Goal: Contribute content: Add original content to the website for others to see

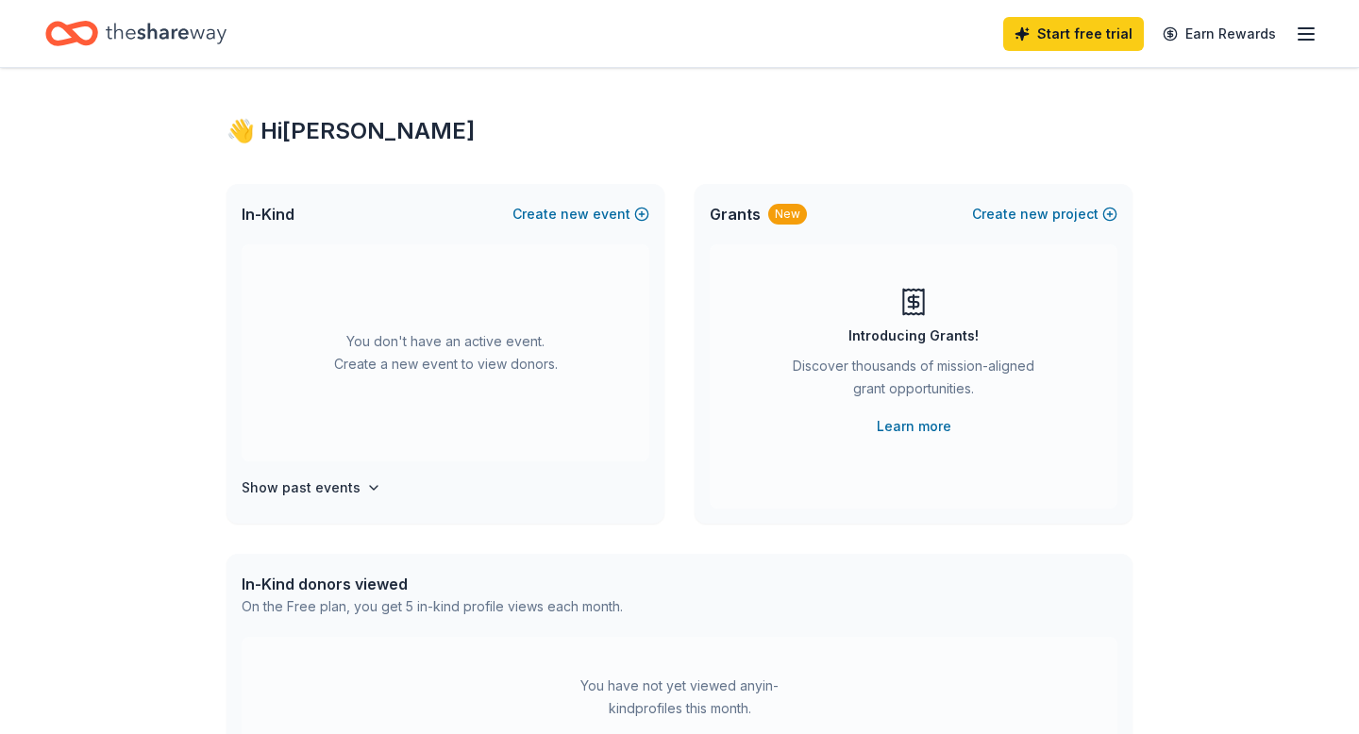
scroll to position [11, 0]
click at [576, 221] on span "new" at bounding box center [575, 215] width 28 height 23
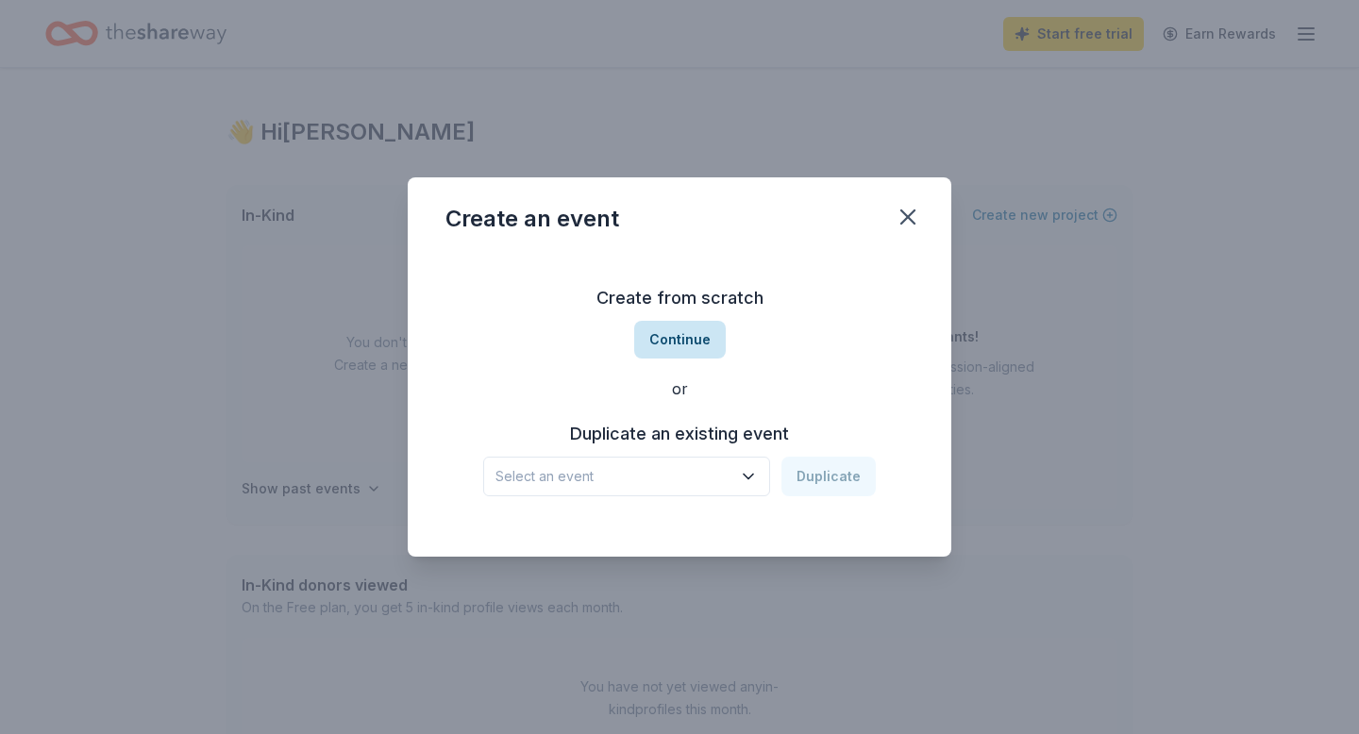
click at [705, 334] on button "Continue" at bounding box center [680, 340] width 92 height 38
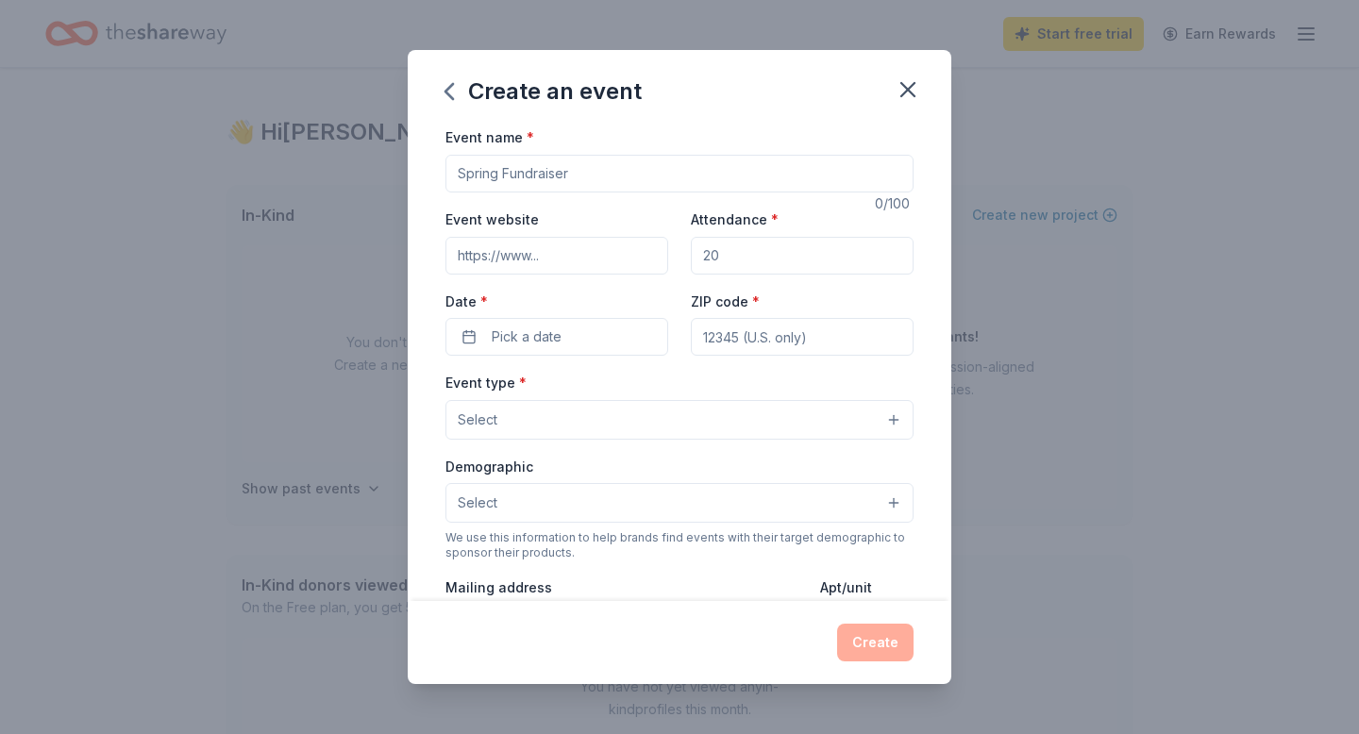
click at [626, 173] on input "Event name *" at bounding box center [679, 174] width 468 height 38
click at [591, 172] on input "Event name *" at bounding box center [679, 174] width 468 height 38
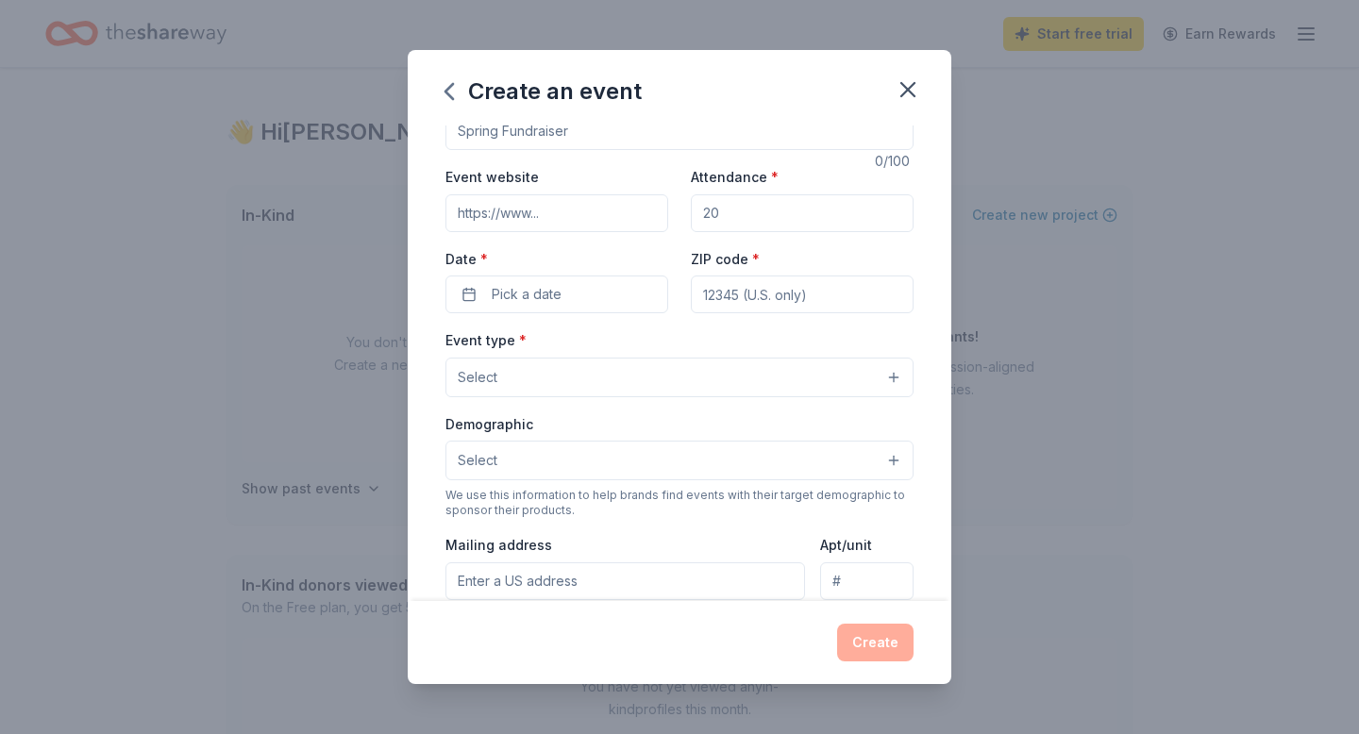
scroll to position [0, 0]
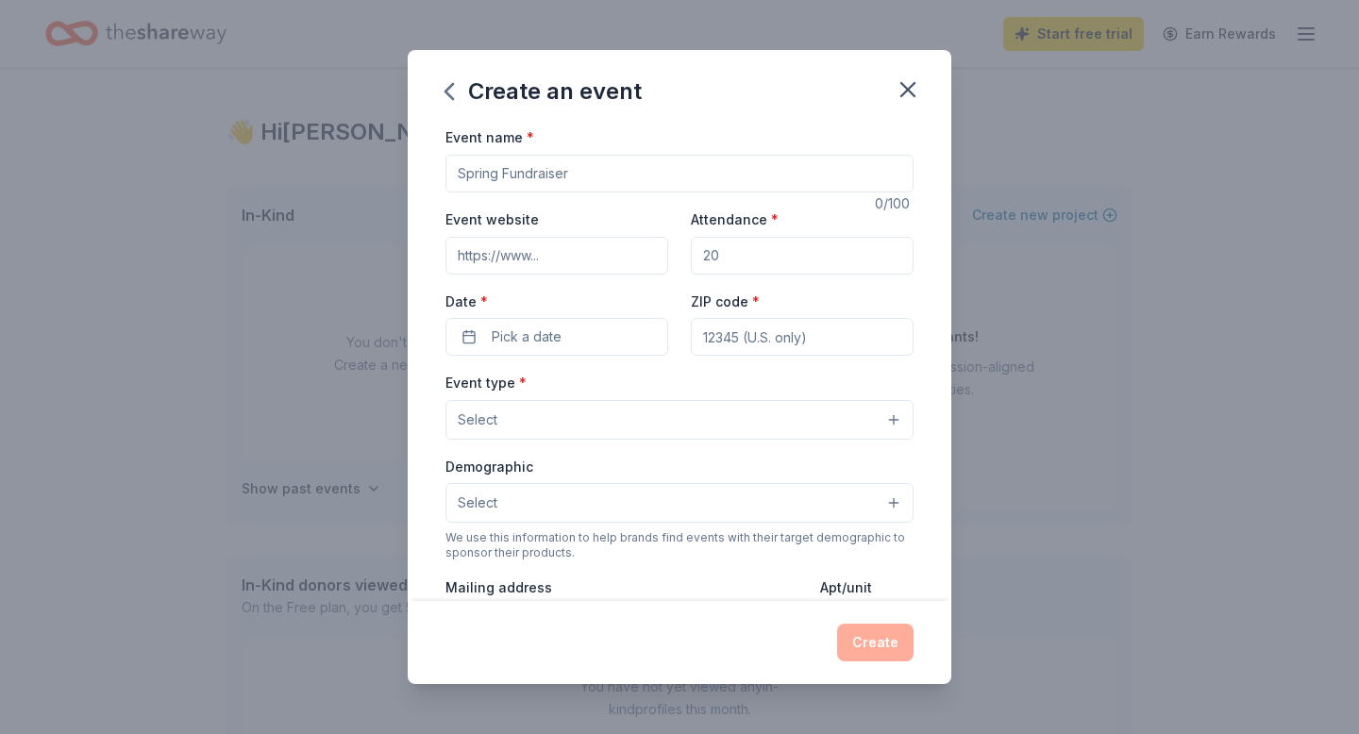
click at [522, 178] on input "Event name *" at bounding box center [679, 174] width 468 height 38
type input "Rally for Elevate School Counselors"
click at [578, 239] on input "Event website" at bounding box center [556, 256] width 223 height 38
click at [731, 254] on input "Attendance *" at bounding box center [802, 256] width 223 height 38
click at [728, 253] on input "Attendance *" at bounding box center [802, 256] width 223 height 38
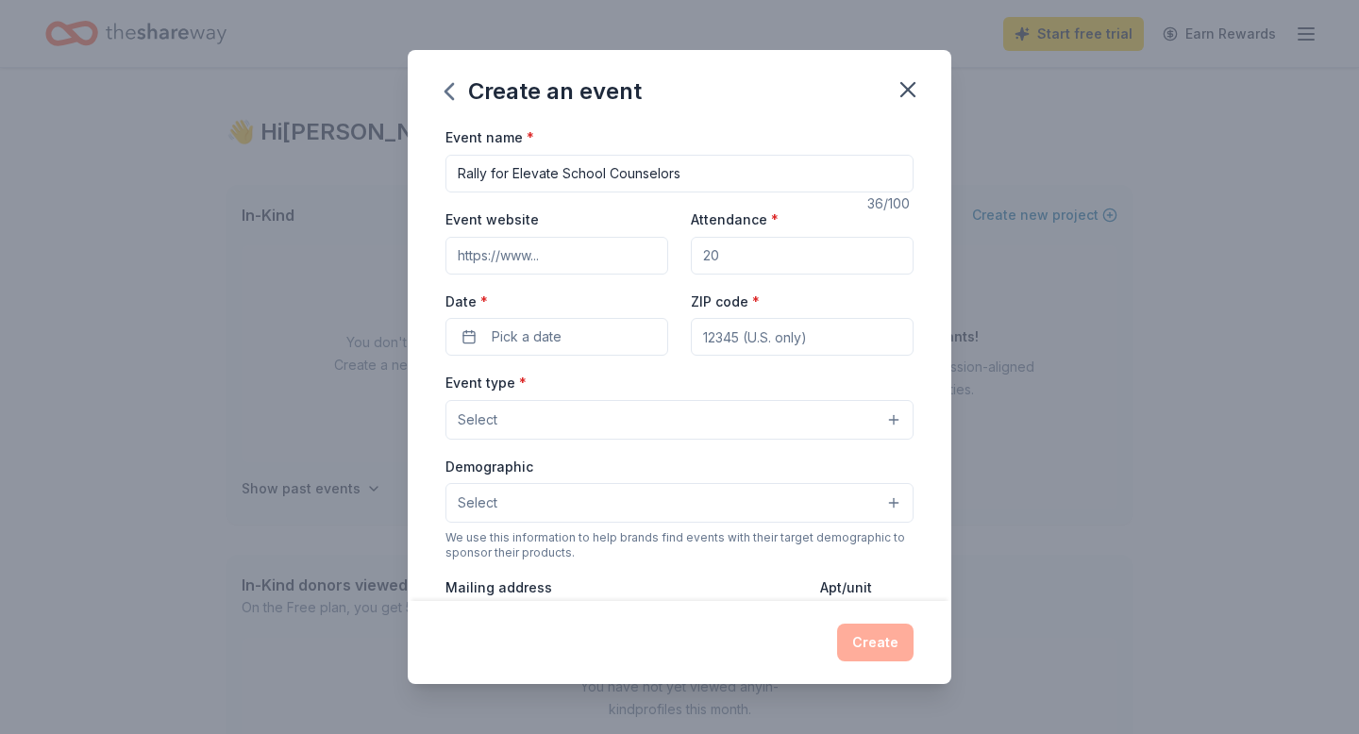
drag, startPoint x: 719, startPoint y: 256, endPoint x: 707, endPoint y: 256, distance: 12.3
click at [707, 256] on input "Attendance *" at bounding box center [802, 256] width 223 height 38
type input "120"
click at [573, 325] on button "Pick a date" at bounding box center [556, 337] width 223 height 38
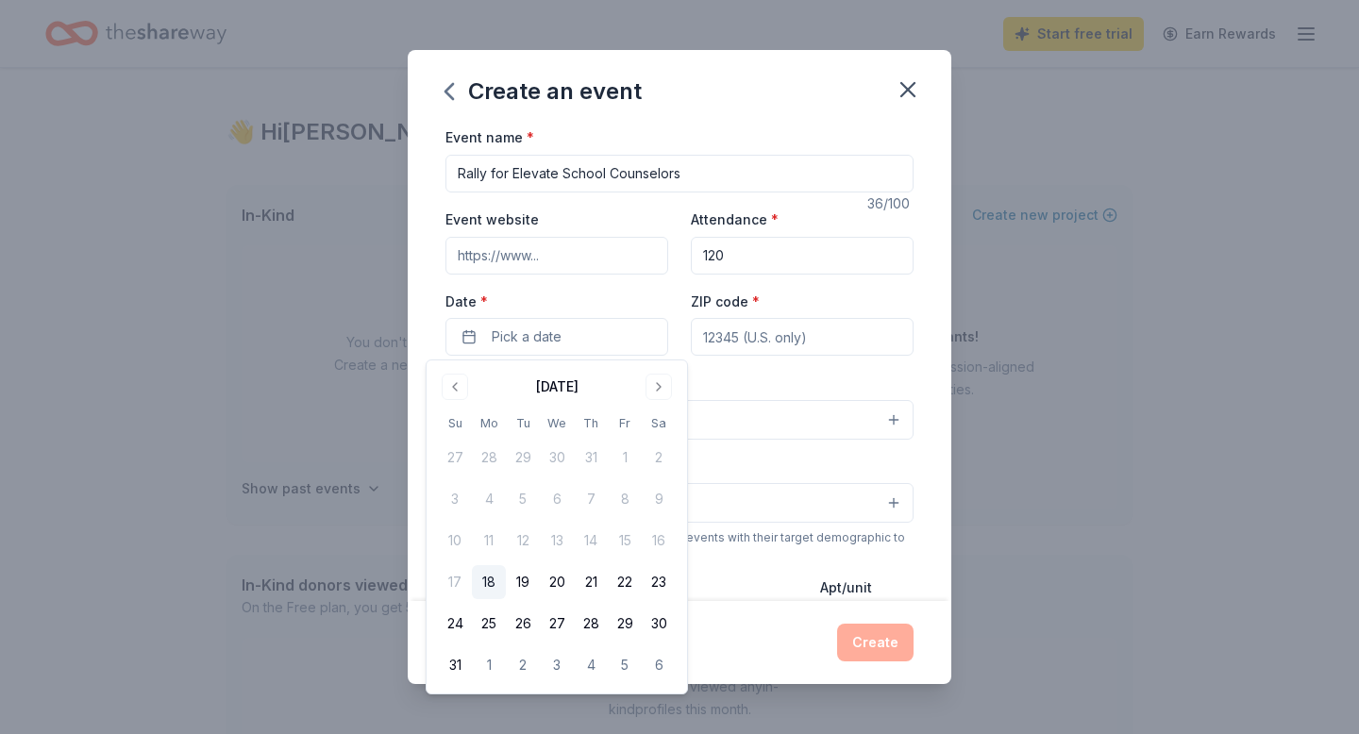
click at [594, 298] on label "Date *" at bounding box center [556, 302] width 223 height 19
click at [594, 318] on button "Pick a date" at bounding box center [556, 337] width 223 height 38
click at [822, 341] on input "ZIP code *" at bounding box center [802, 337] width 223 height 38
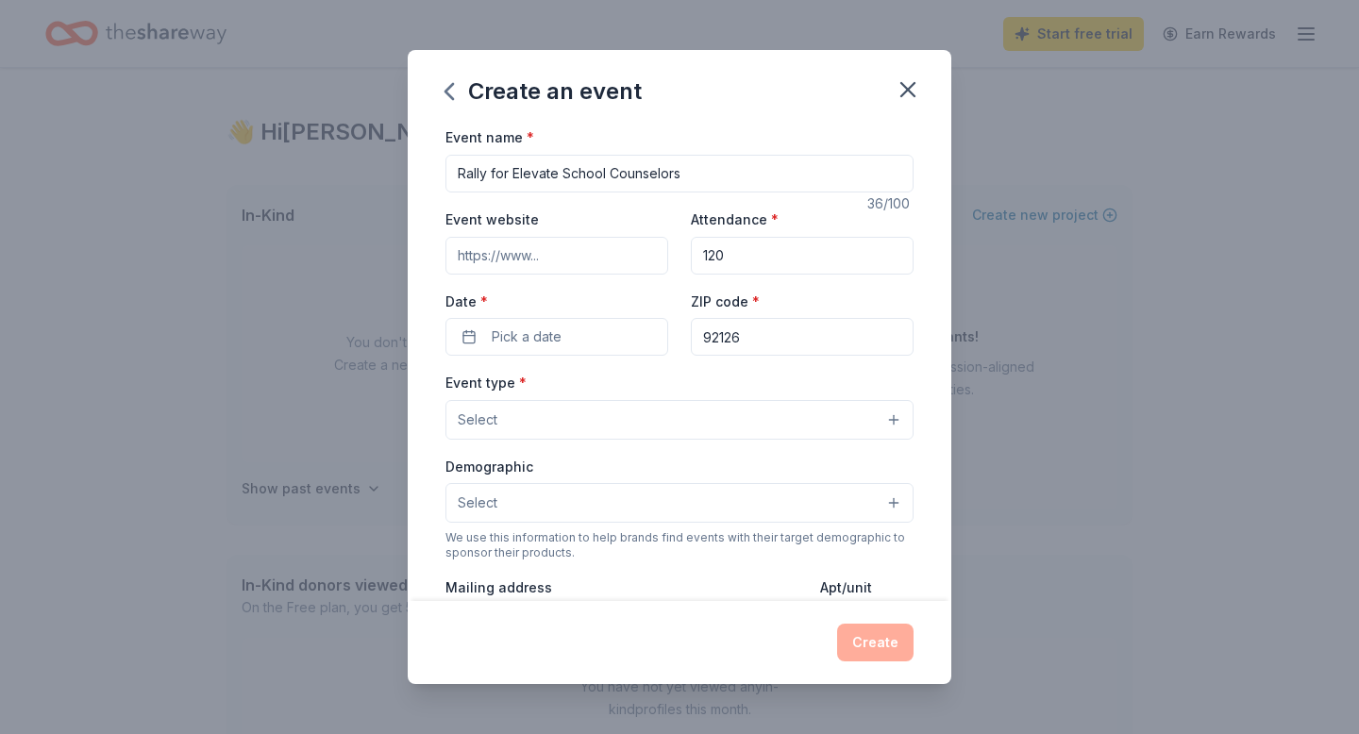
type input "92126"
click at [695, 412] on button "Select" at bounding box center [679, 420] width 468 height 40
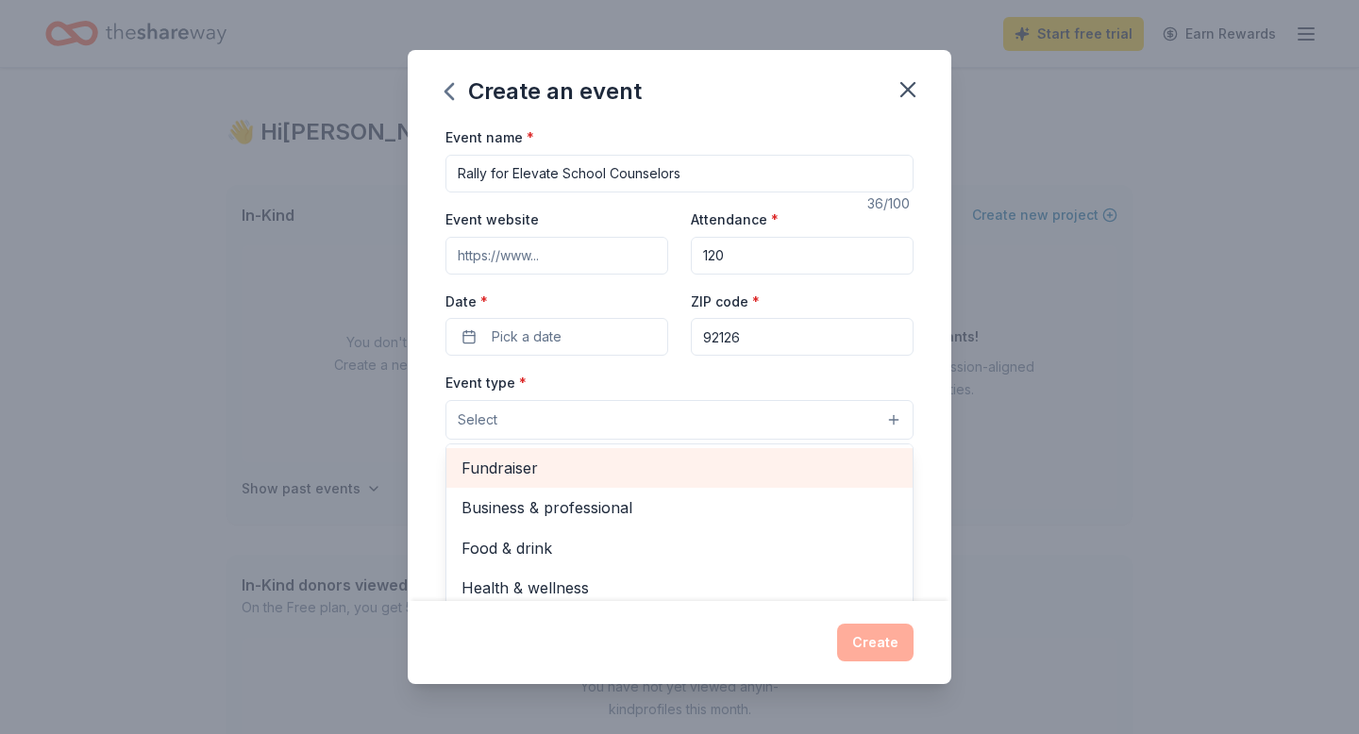
click at [611, 474] on span "Fundraiser" at bounding box center [679, 468] width 436 height 25
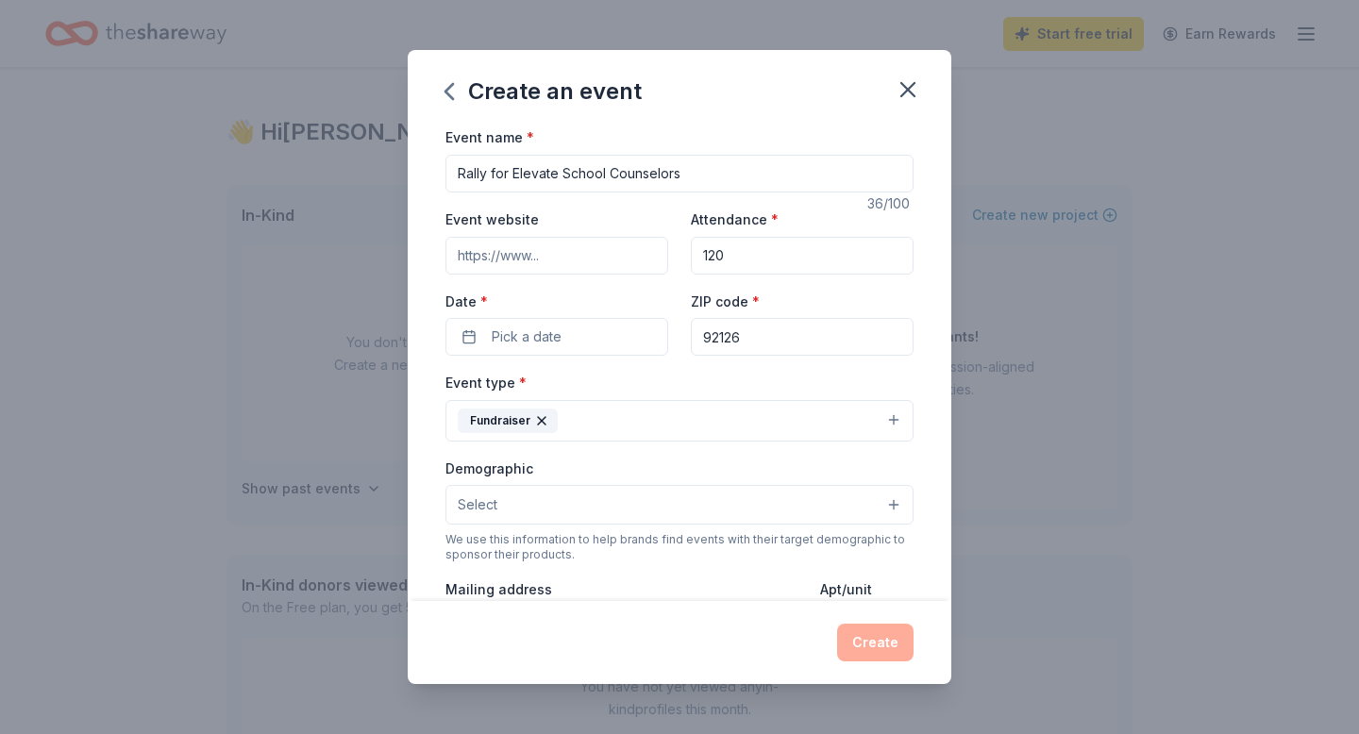
click at [588, 414] on button "Fundraiser" at bounding box center [679, 421] width 468 height 42
click at [521, 493] on button "Select" at bounding box center [679, 505] width 468 height 40
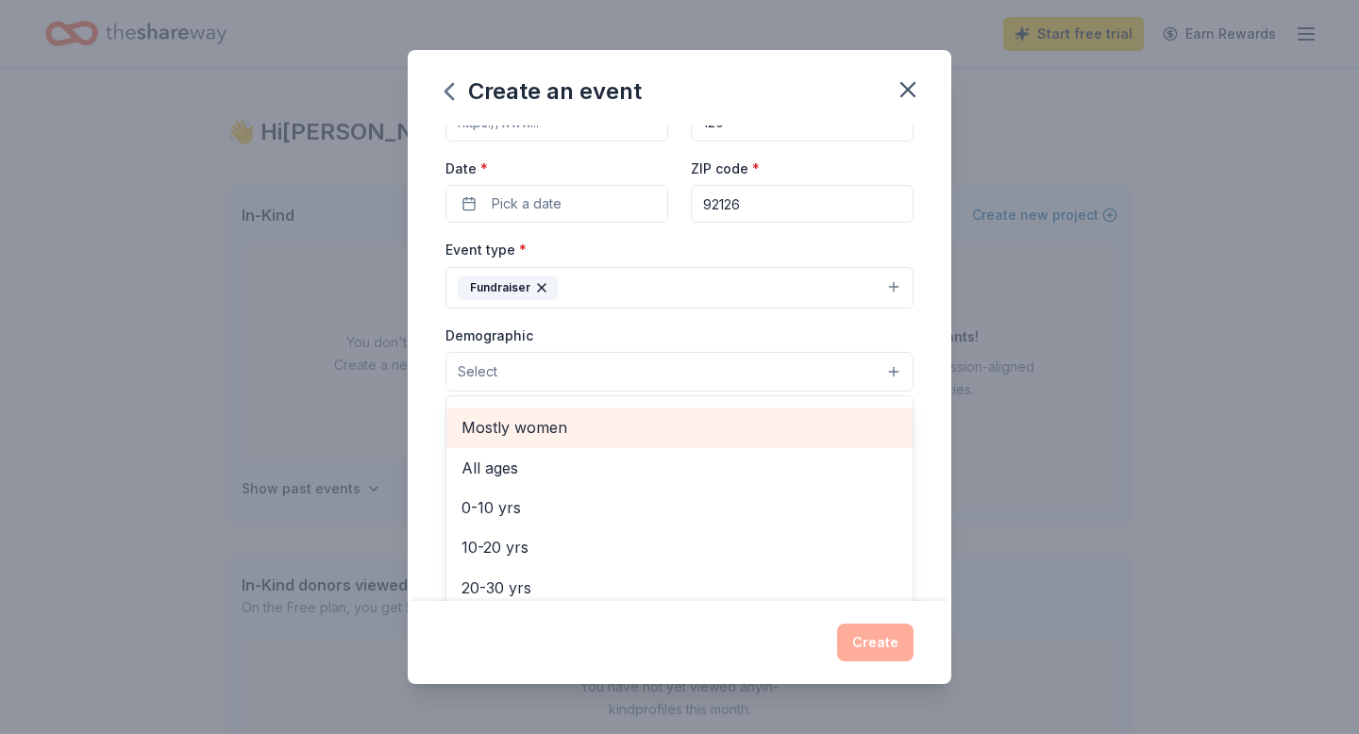
scroll to position [74, 0]
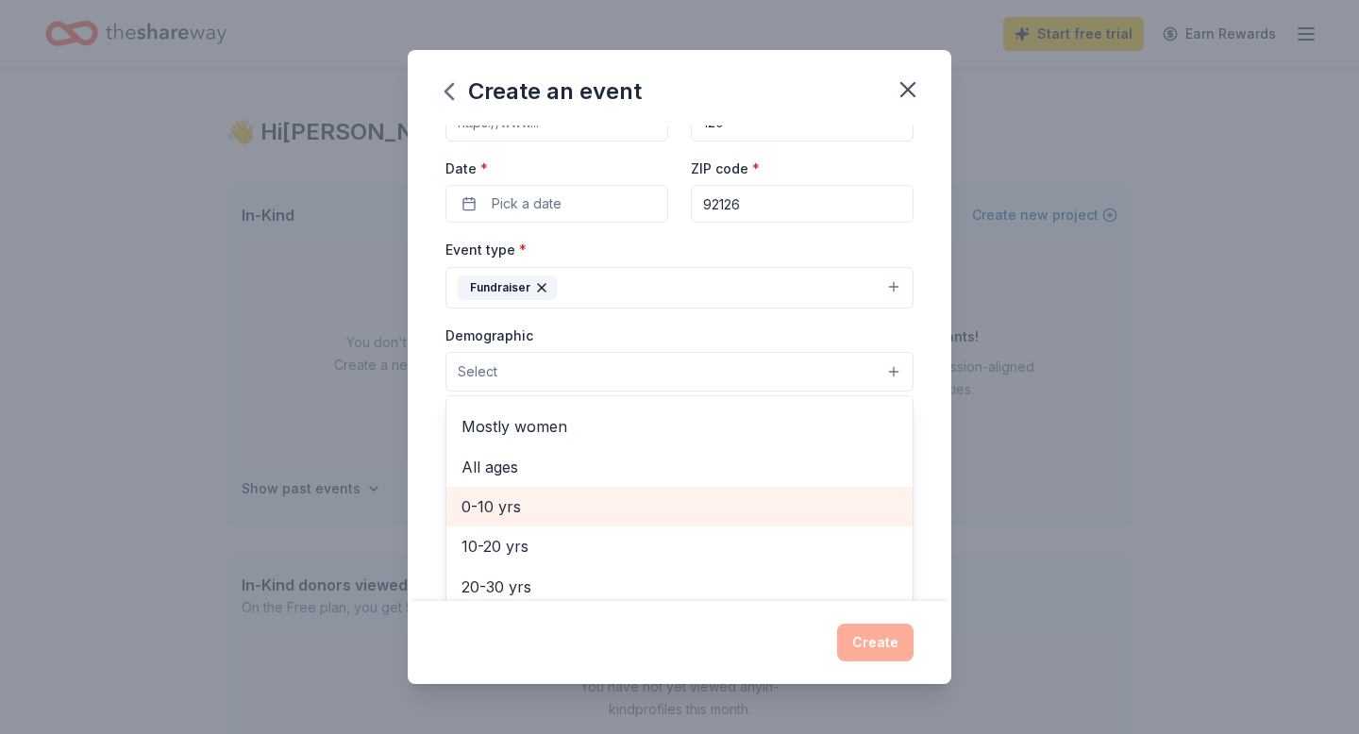
click at [504, 511] on span "0-10 yrs" at bounding box center [679, 506] width 436 height 25
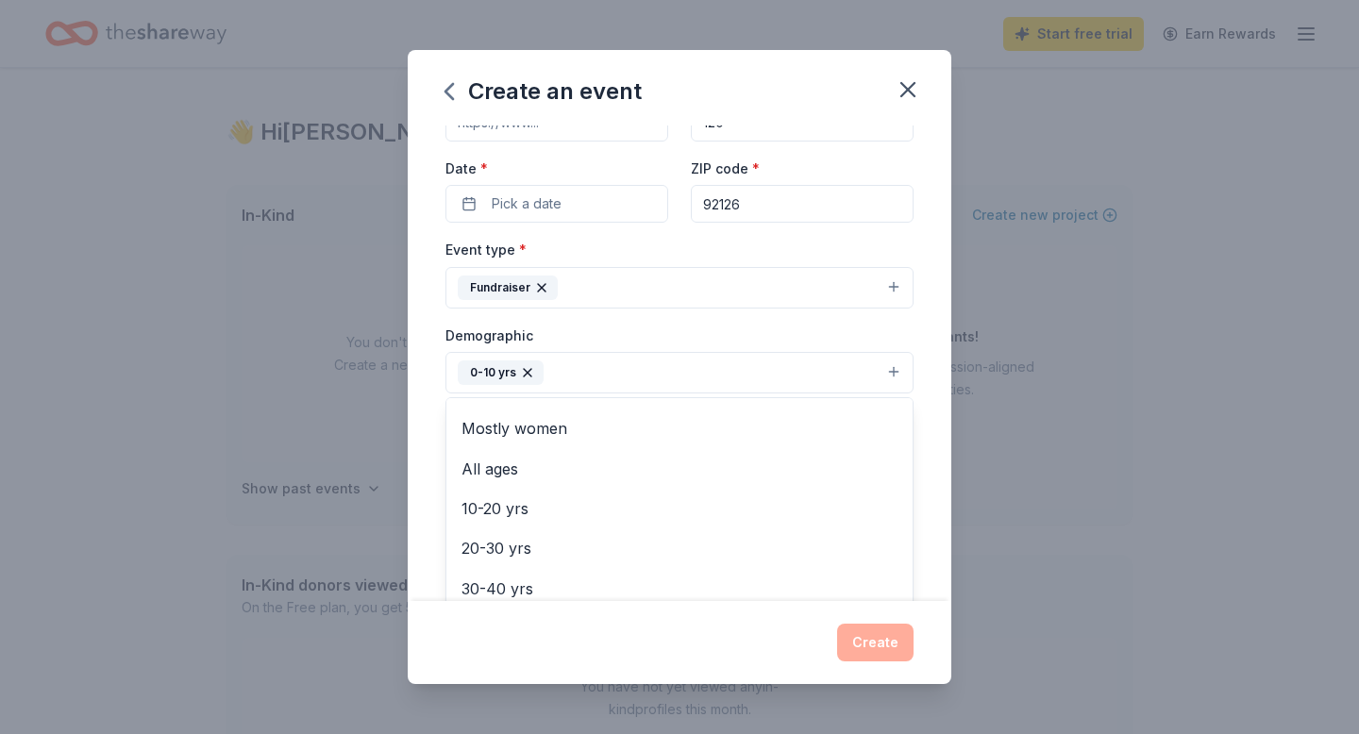
click at [640, 365] on button "0-10 yrs" at bounding box center [679, 373] width 468 height 42
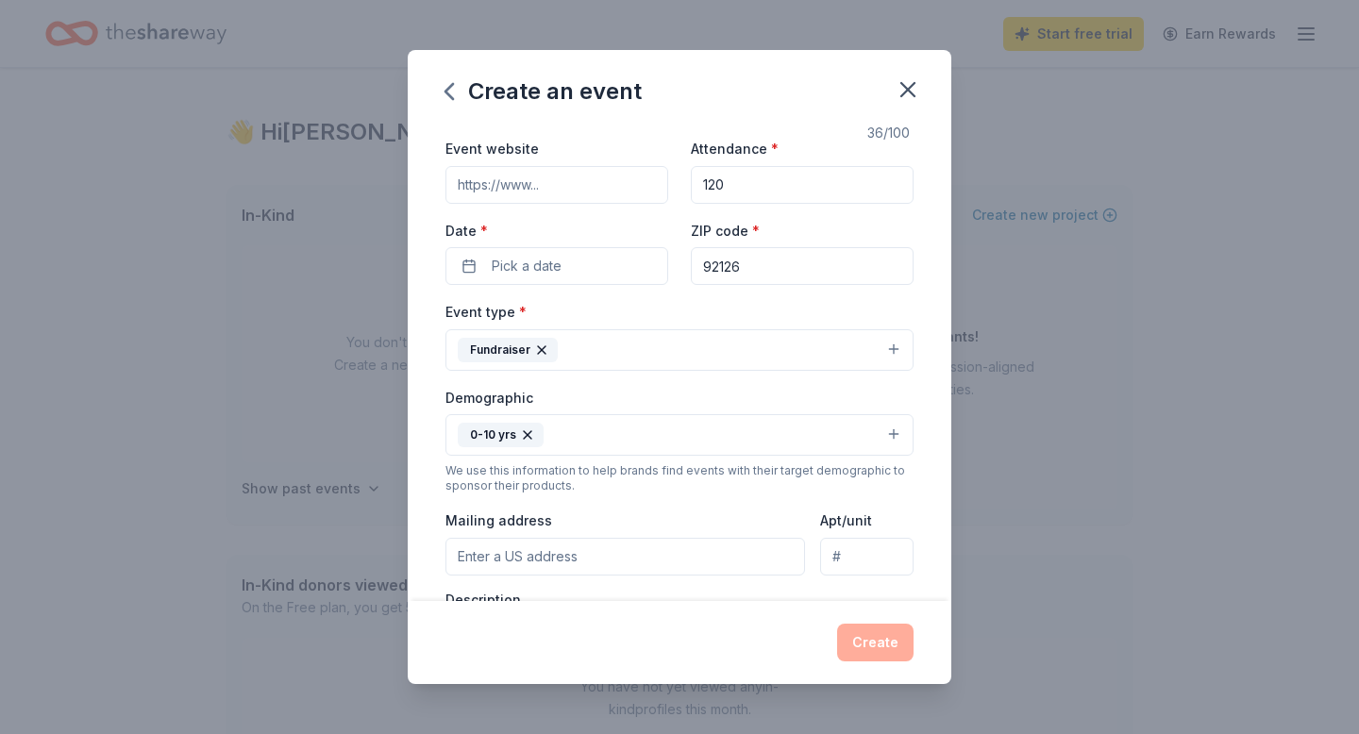
scroll to position [72, 0]
click at [618, 432] on button "0-10 yrs" at bounding box center [679, 434] width 468 height 42
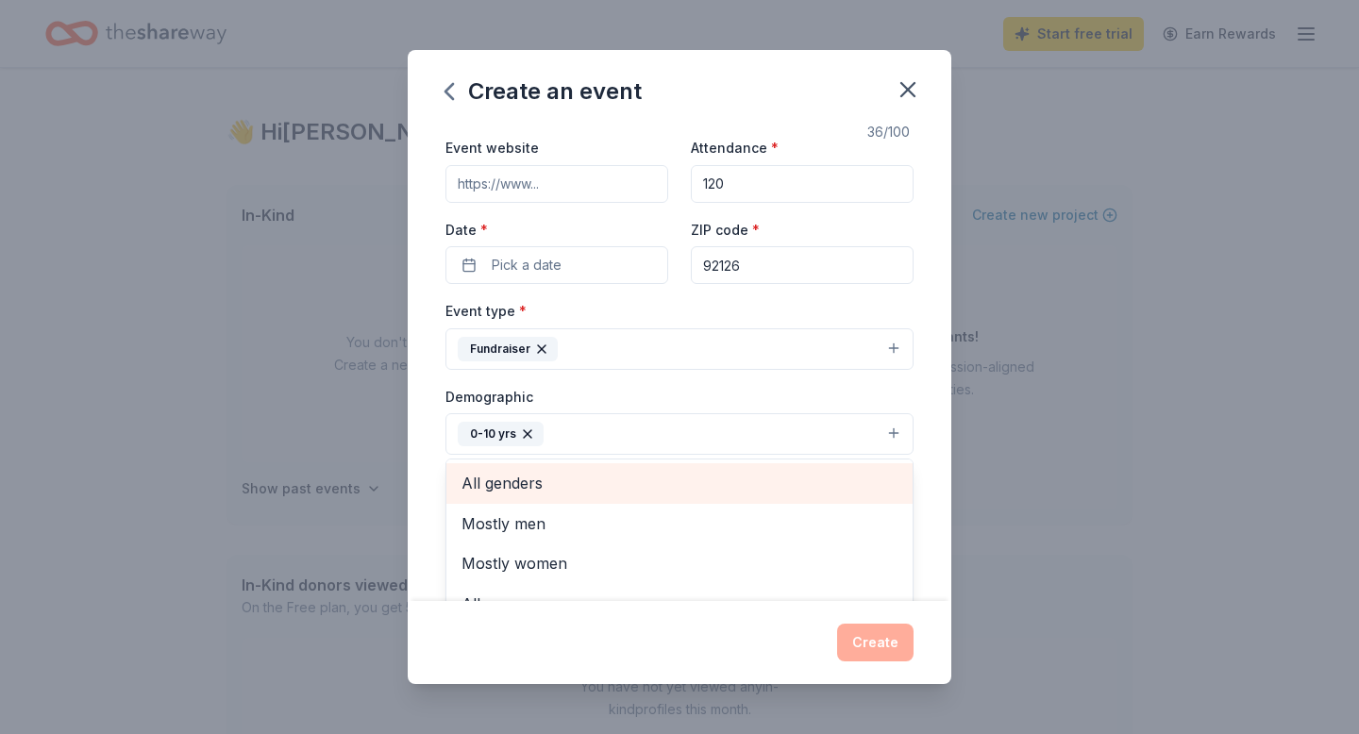
click at [696, 478] on span "All genders" at bounding box center [679, 483] width 436 height 25
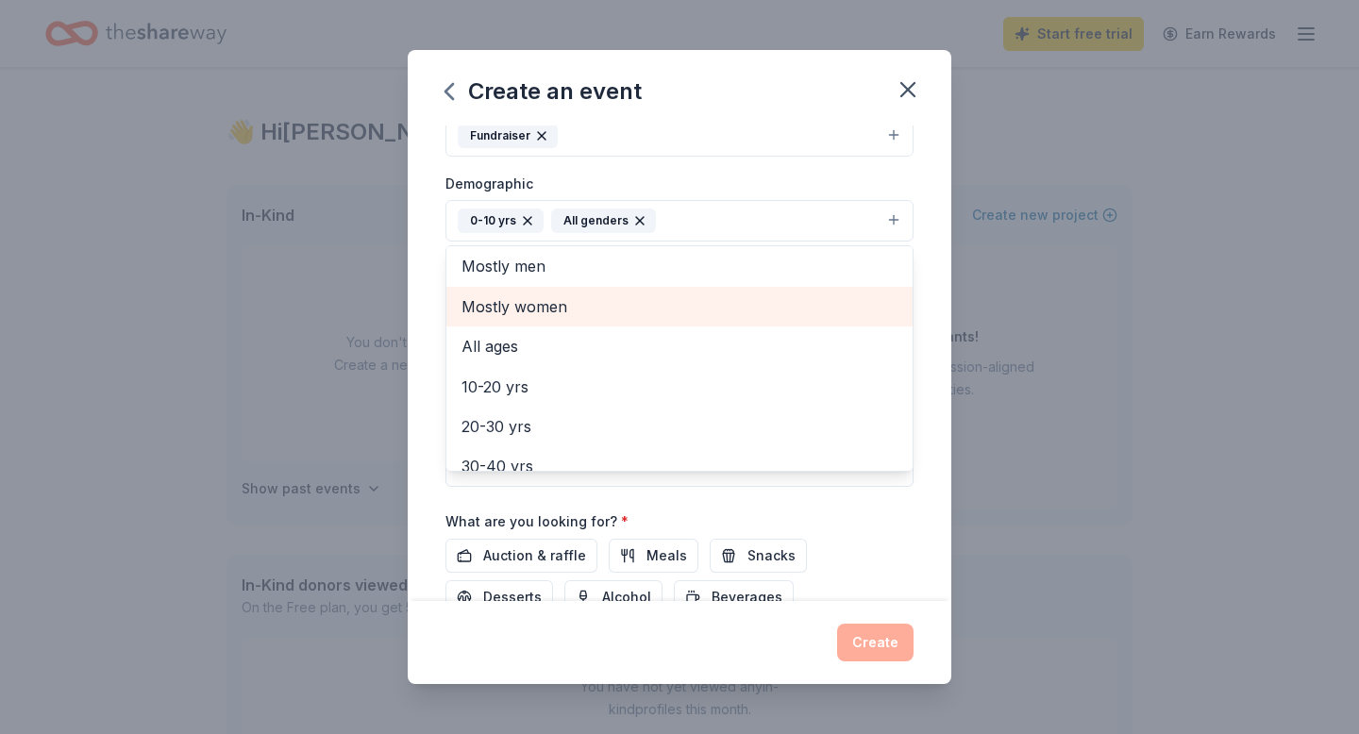
scroll to position [5, 0]
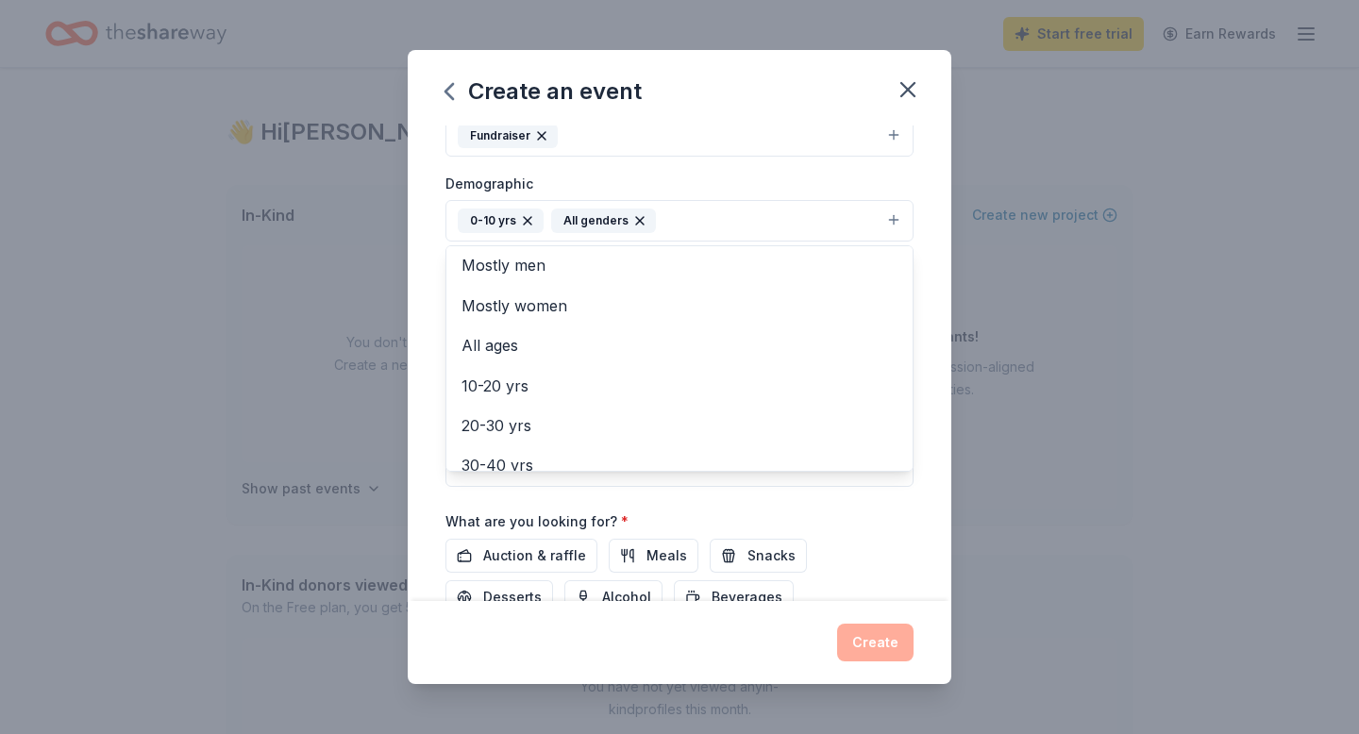
click at [436, 440] on div "Event name * Rally for Elevate School Counselors 36 /100 Event website Attendan…" at bounding box center [680, 363] width 544 height 475
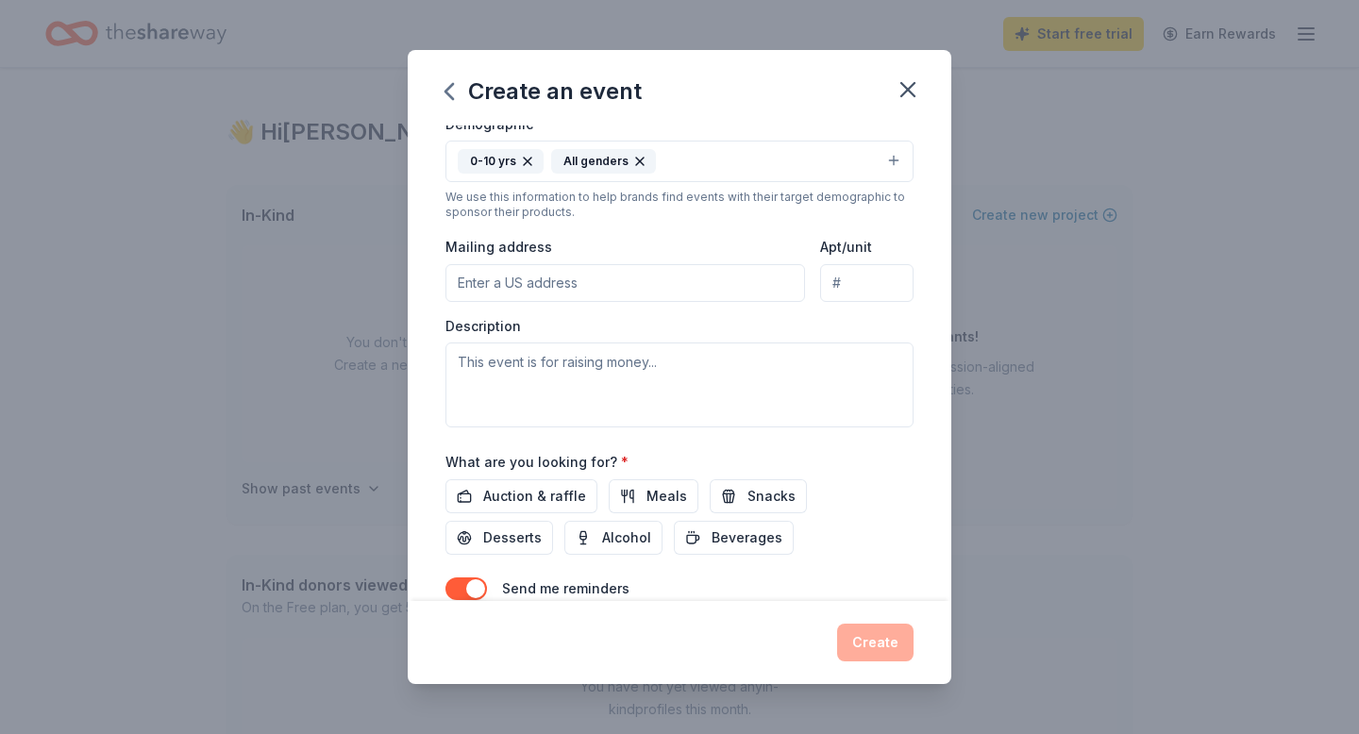
scroll to position [356, 0]
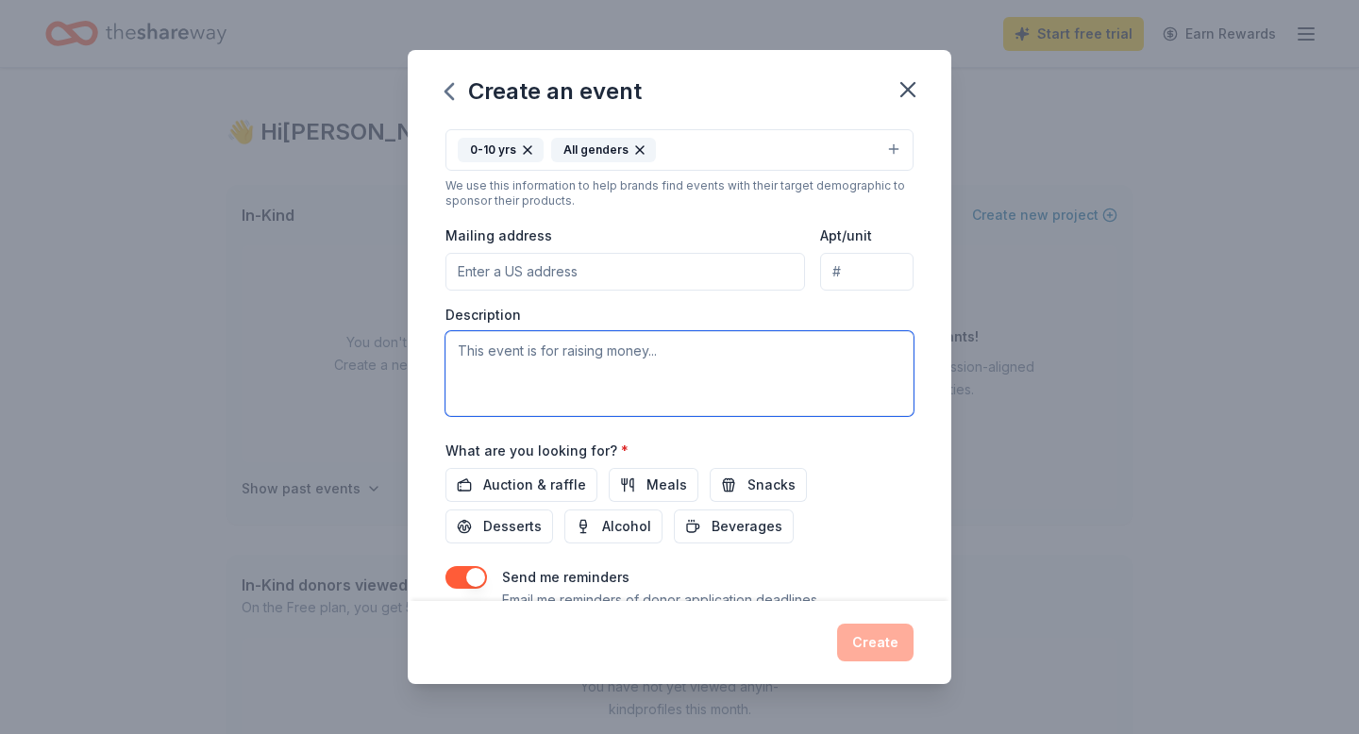
click at [516, 360] on textarea at bounding box center [679, 373] width 468 height 85
drag, startPoint x: 625, startPoint y: 350, endPoint x: 432, endPoint y: 344, distance: 192.6
click at [432, 344] on div "Event name * Rally for Elevate School Counselors 36 /100 Event website Attendan…" at bounding box center [680, 363] width 544 height 475
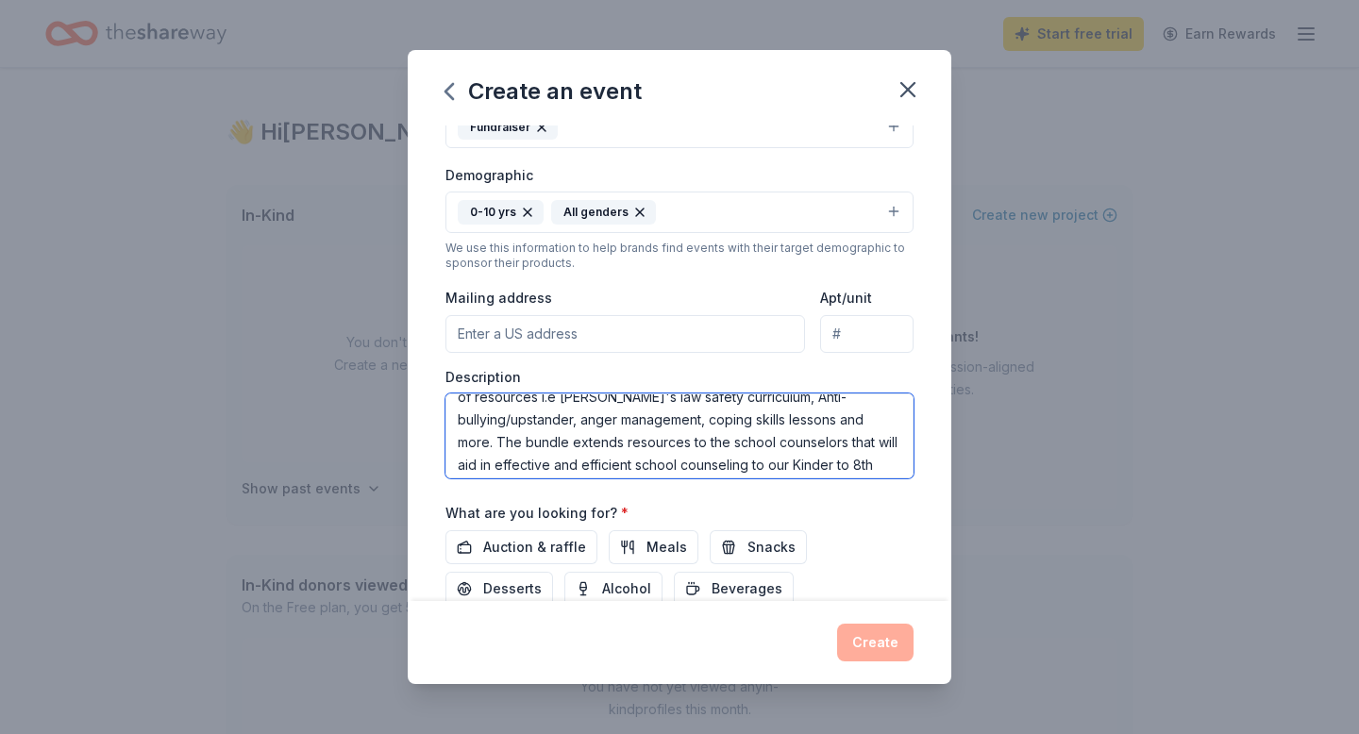
scroll to position [289, 0]
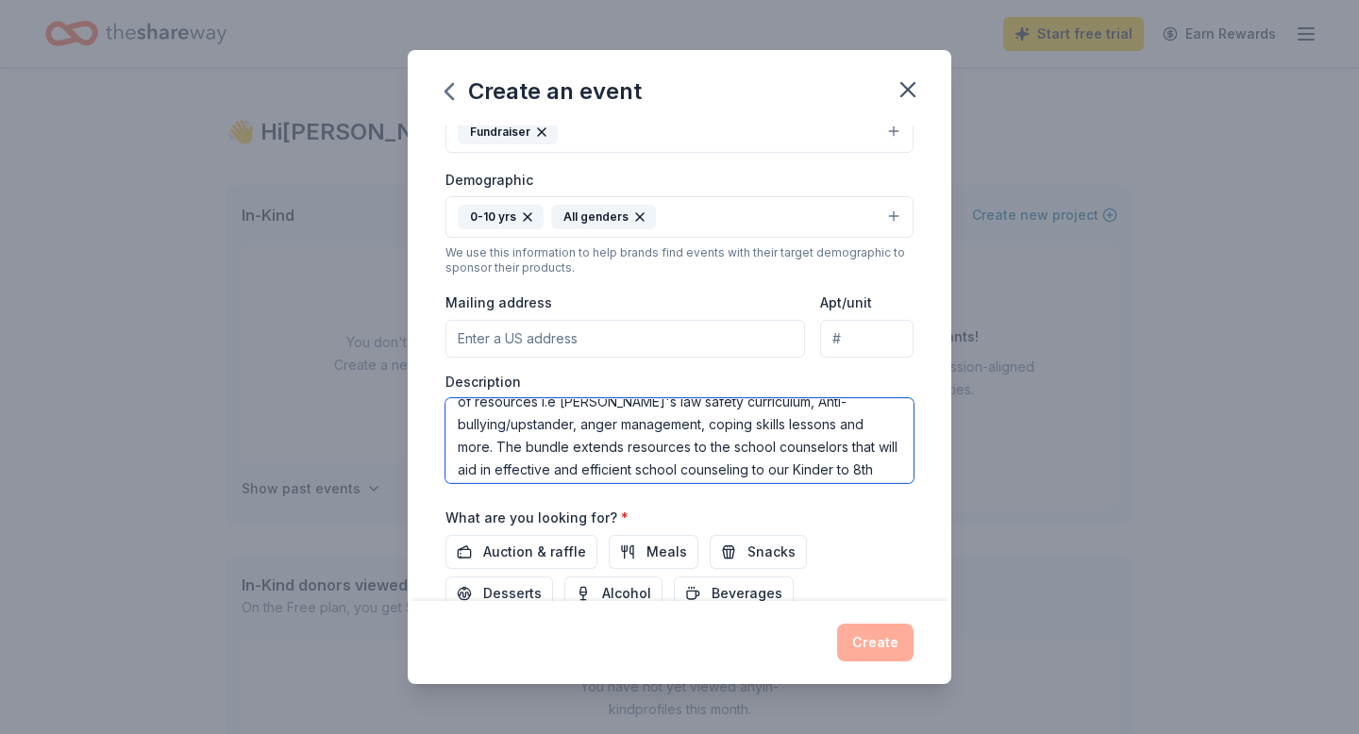
type textarea "The school counseling department is raising money for Perks Counseling Resource…"
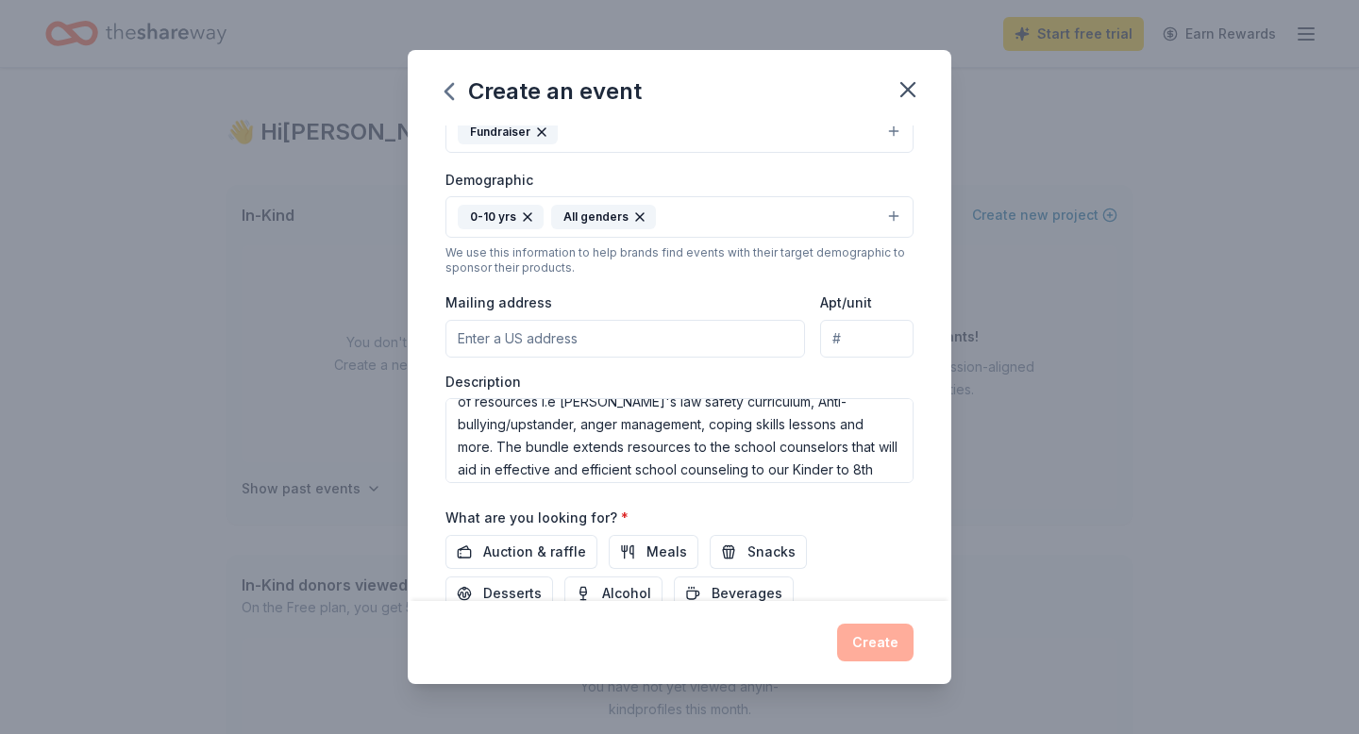
click at [488, 340] on input "Mailing address" at bounding box center [625, 339] width 360 height 38
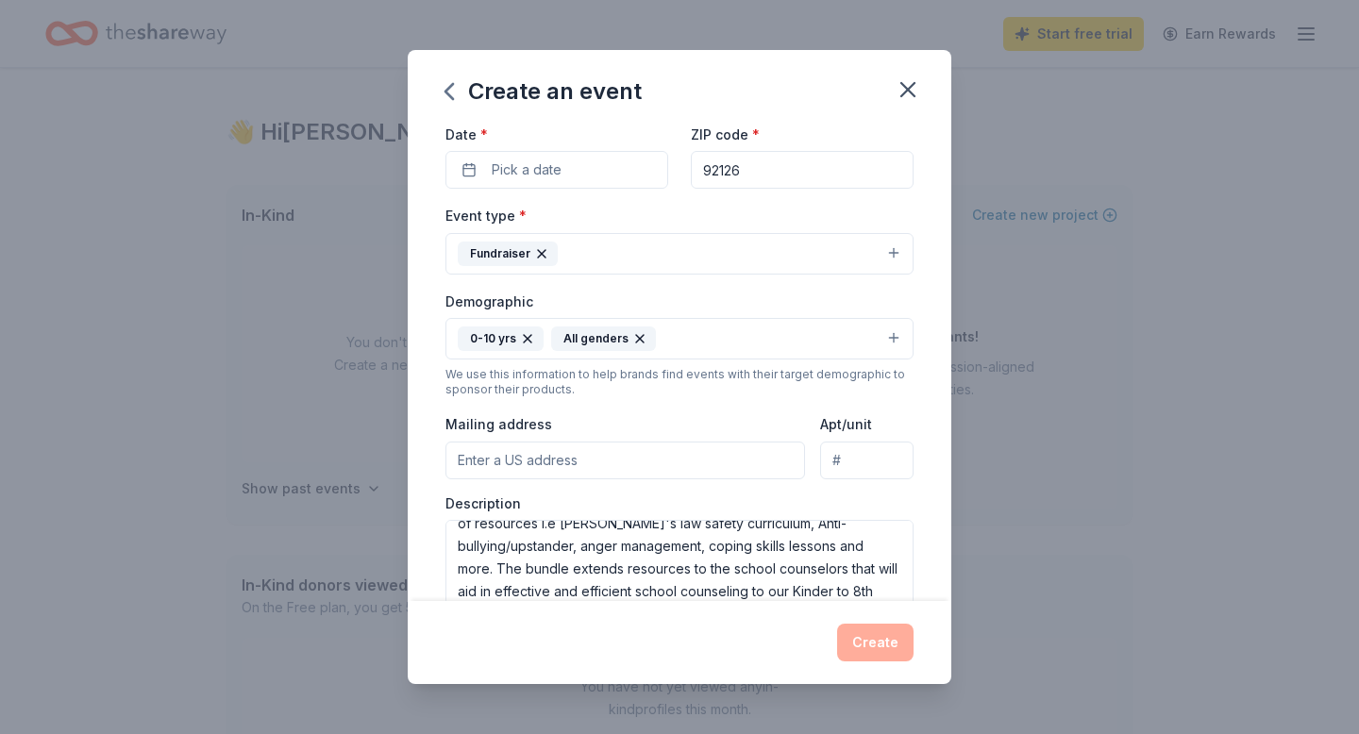
scroll to position [0, 0]
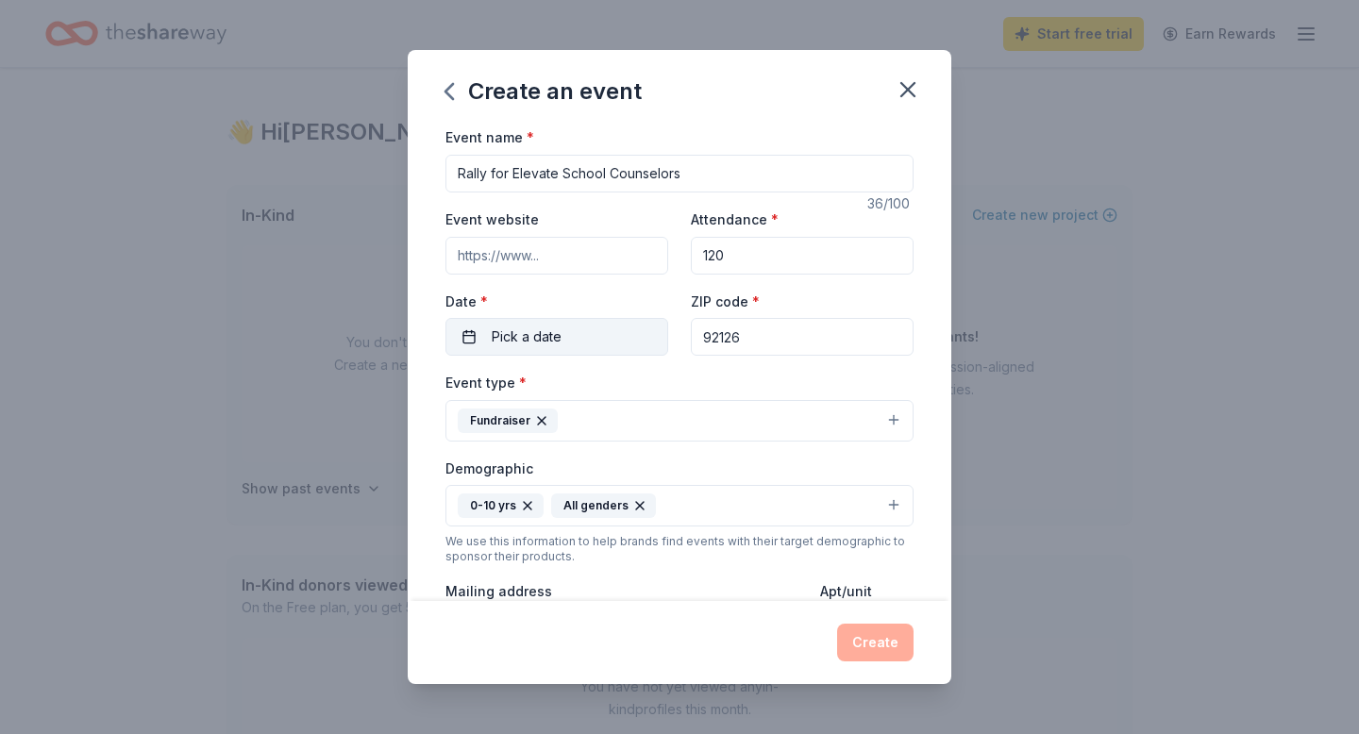
click at [460, 340] on button "Pick a date" at bounding box center [556, 337] width 223 height 38
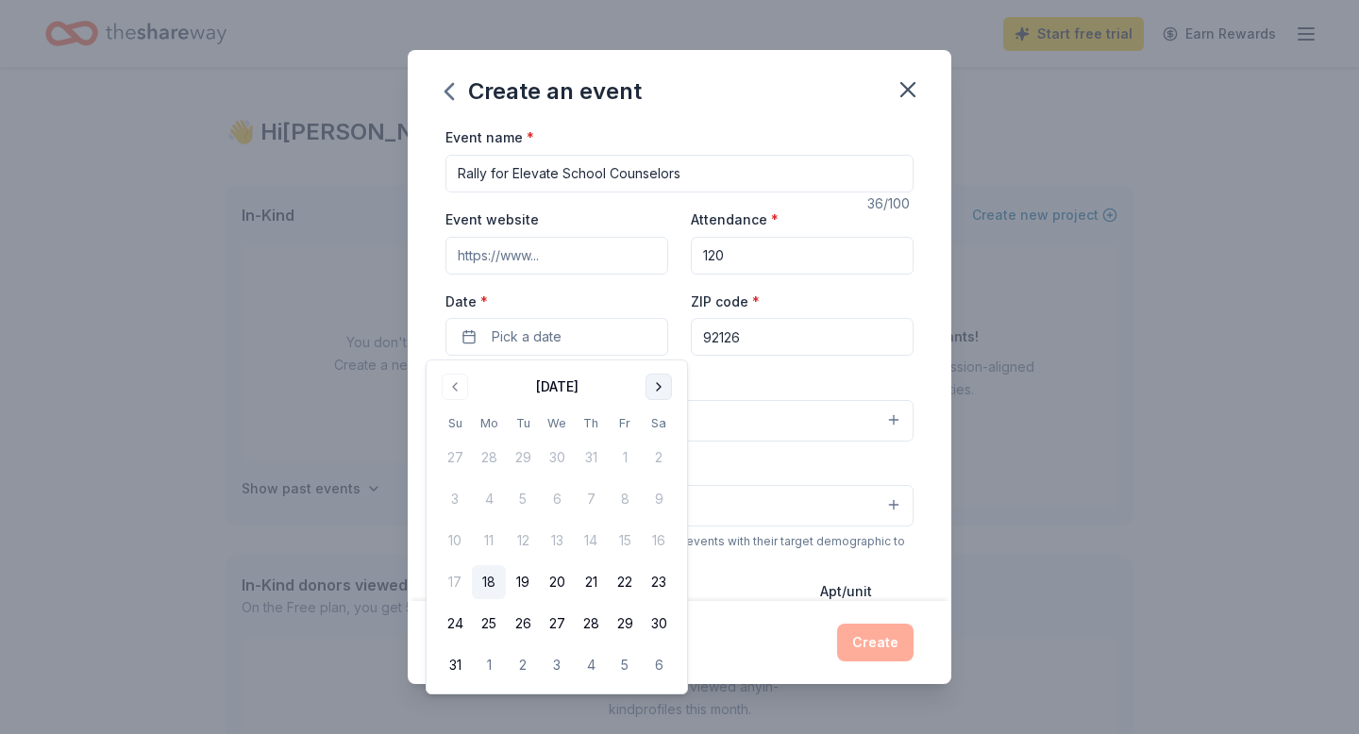
click at [661, 386] on button "Go to next month" at bounding box center [658, 387] width 26 height 26
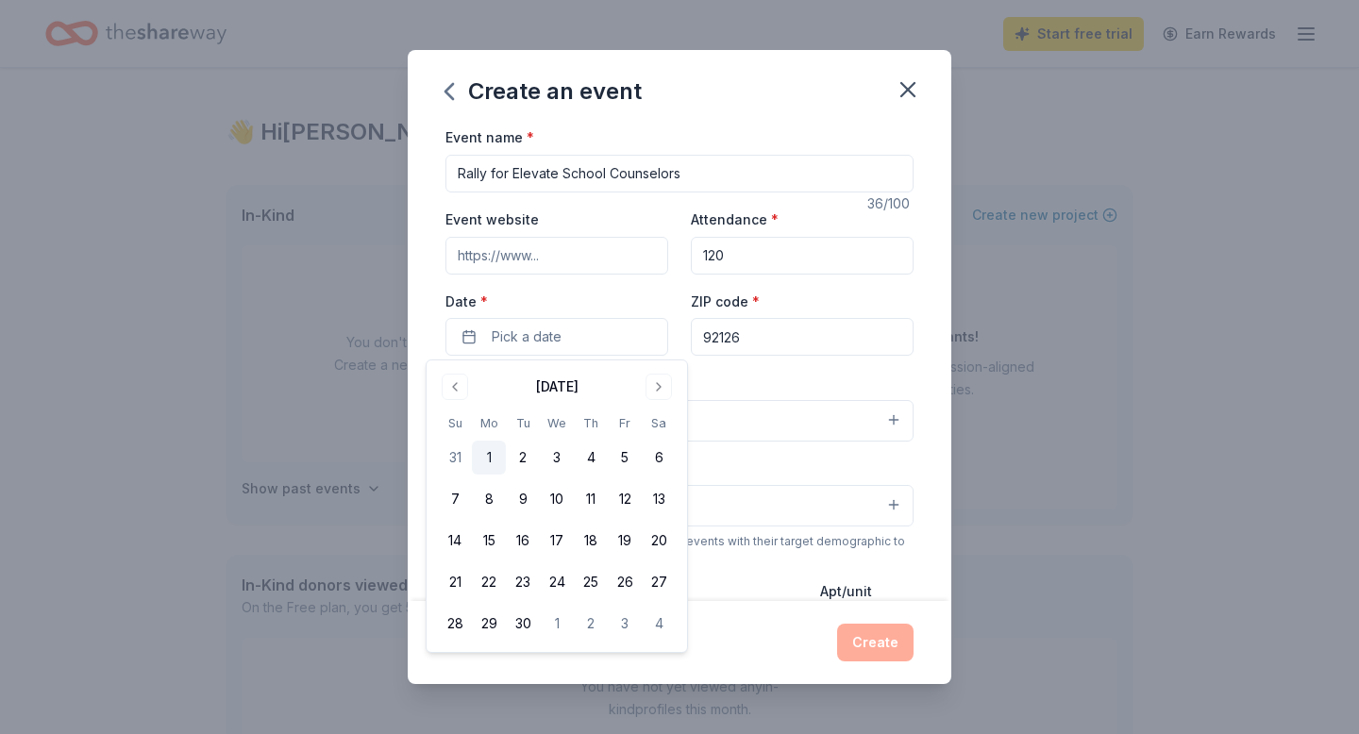
click at [493, 455] on button "1" at bounding box center [489, 458] width 34 height 34
click at [477, 496] on button "8" at bounding box center [489, 499] width 34 height 34
click at [745, 388] on div "Event type * Fundraiser" at bounding box center [679, 406] width 468 height 71
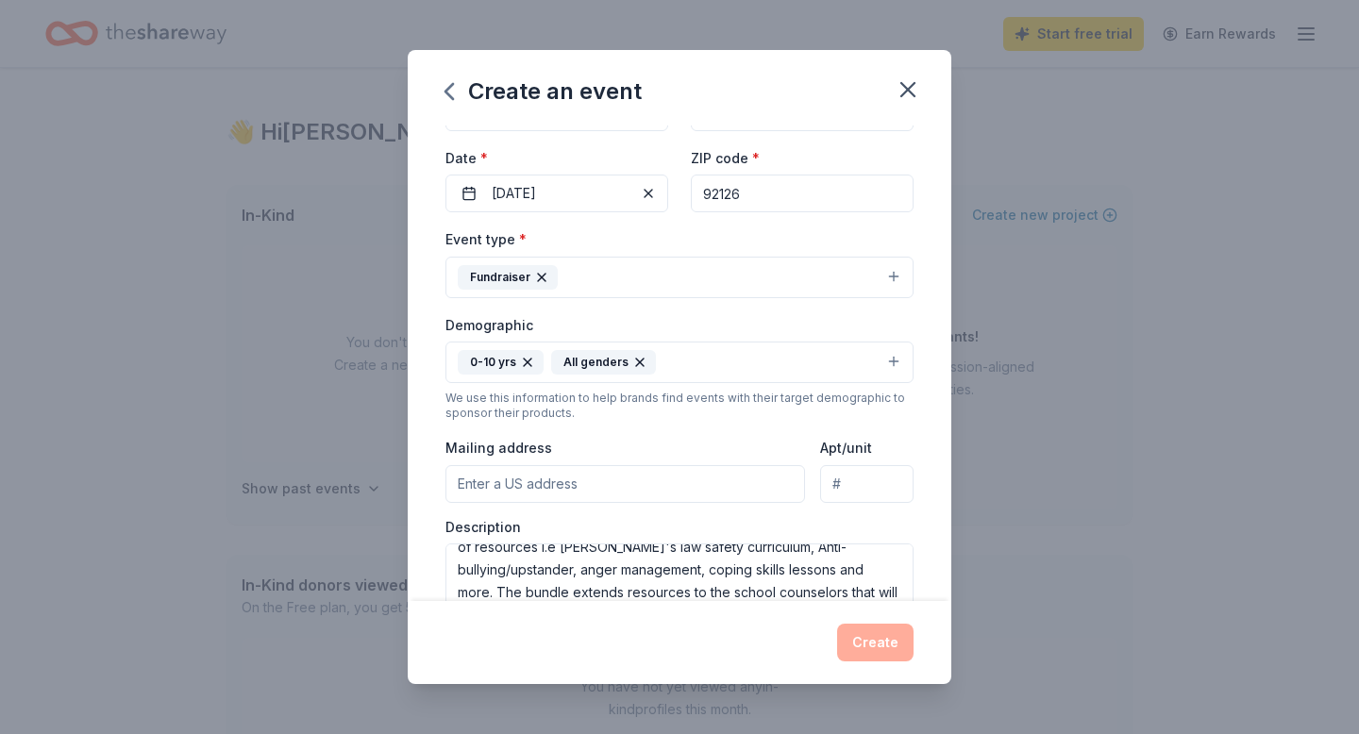
scroll to position [260, 0]
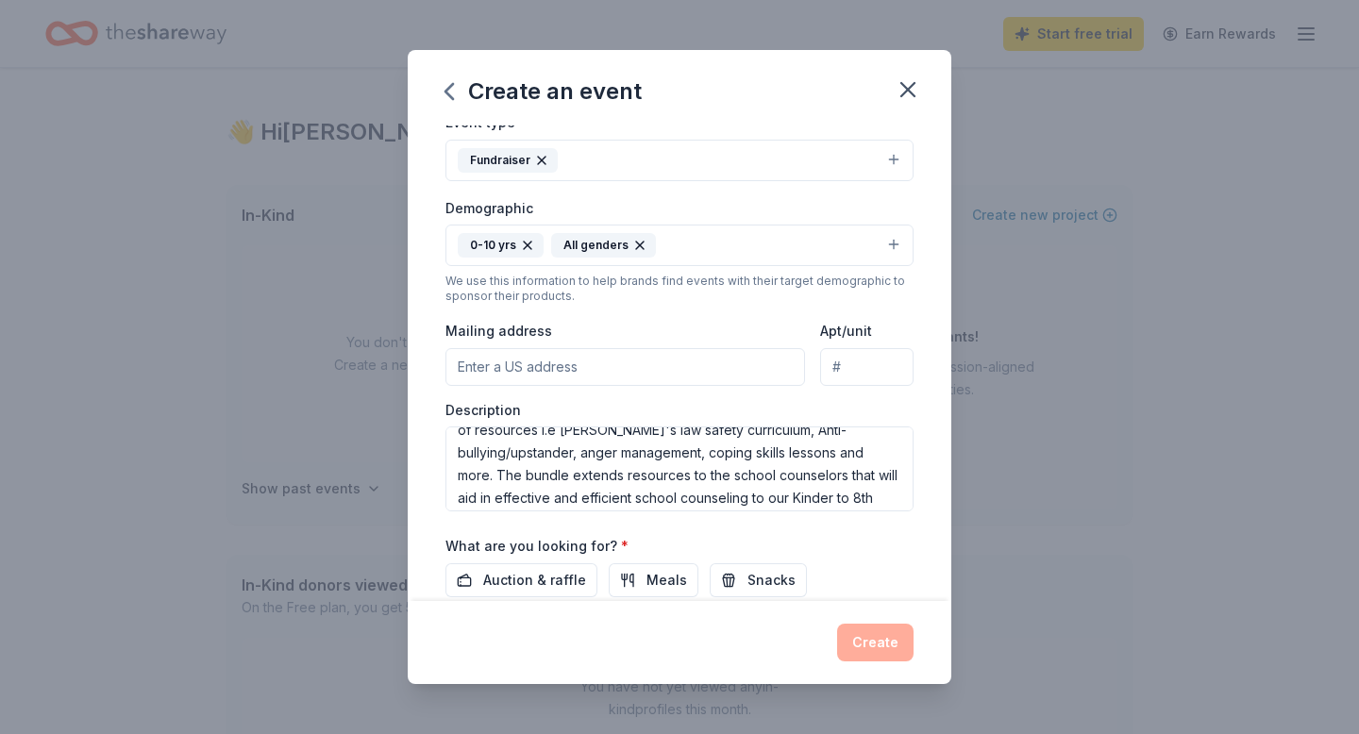
click at [561, 376] on input "Mailing address" at bounding box center [625, 367] width 360 height 38
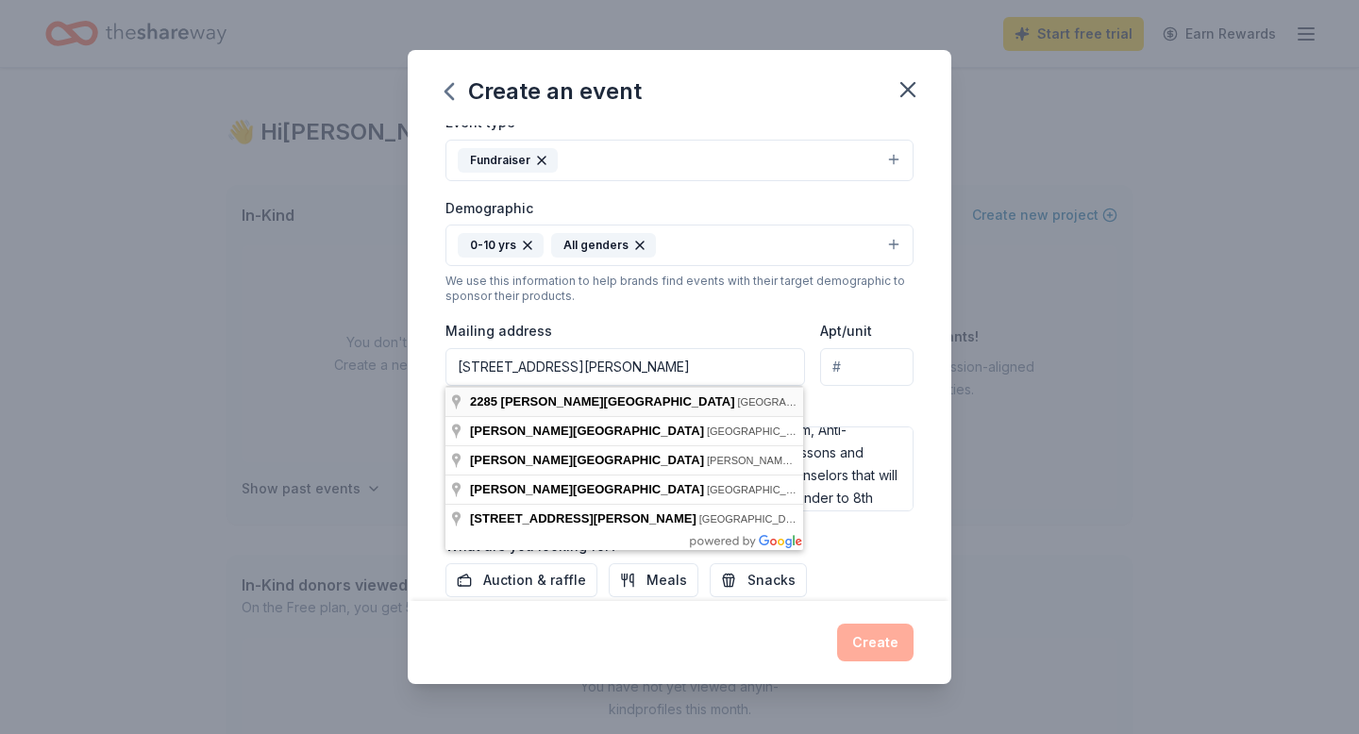
type input "[STREET_ADDRESS][PERSON_NAME]"
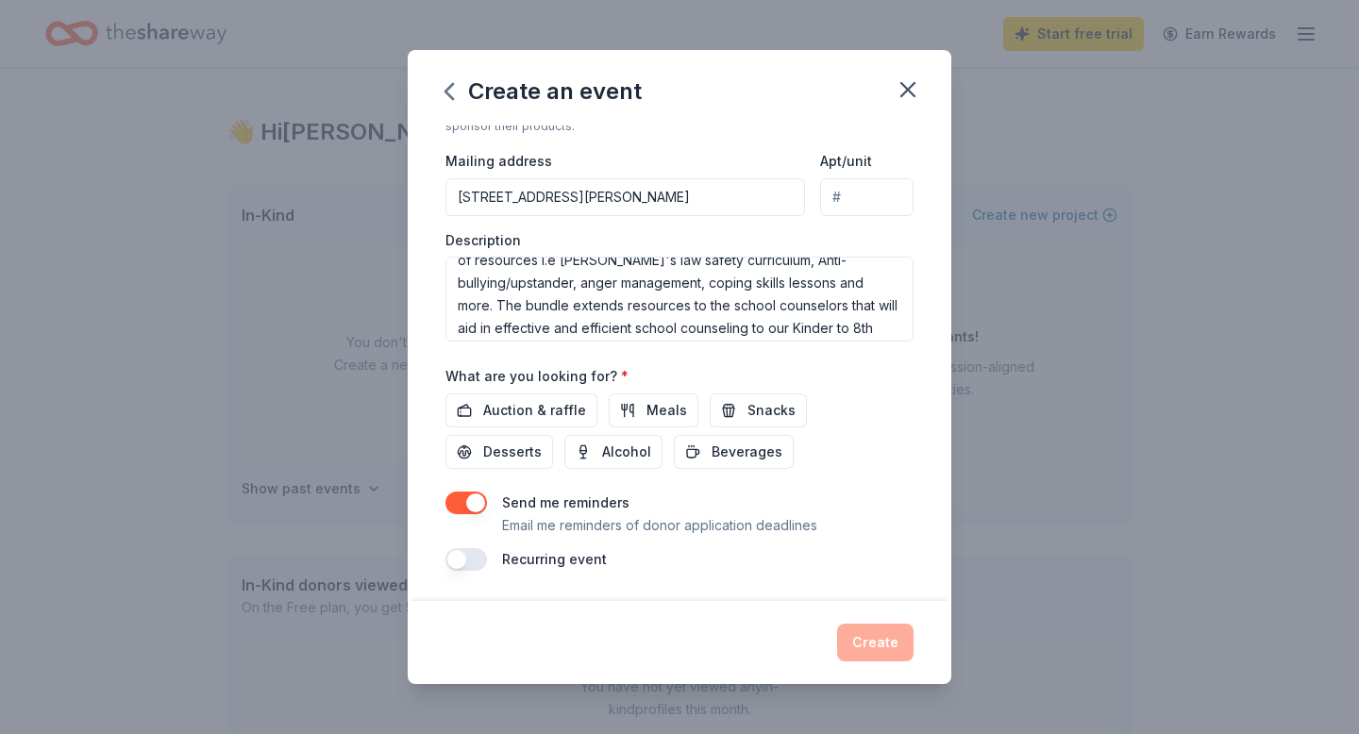
scroll to position [91, 0]
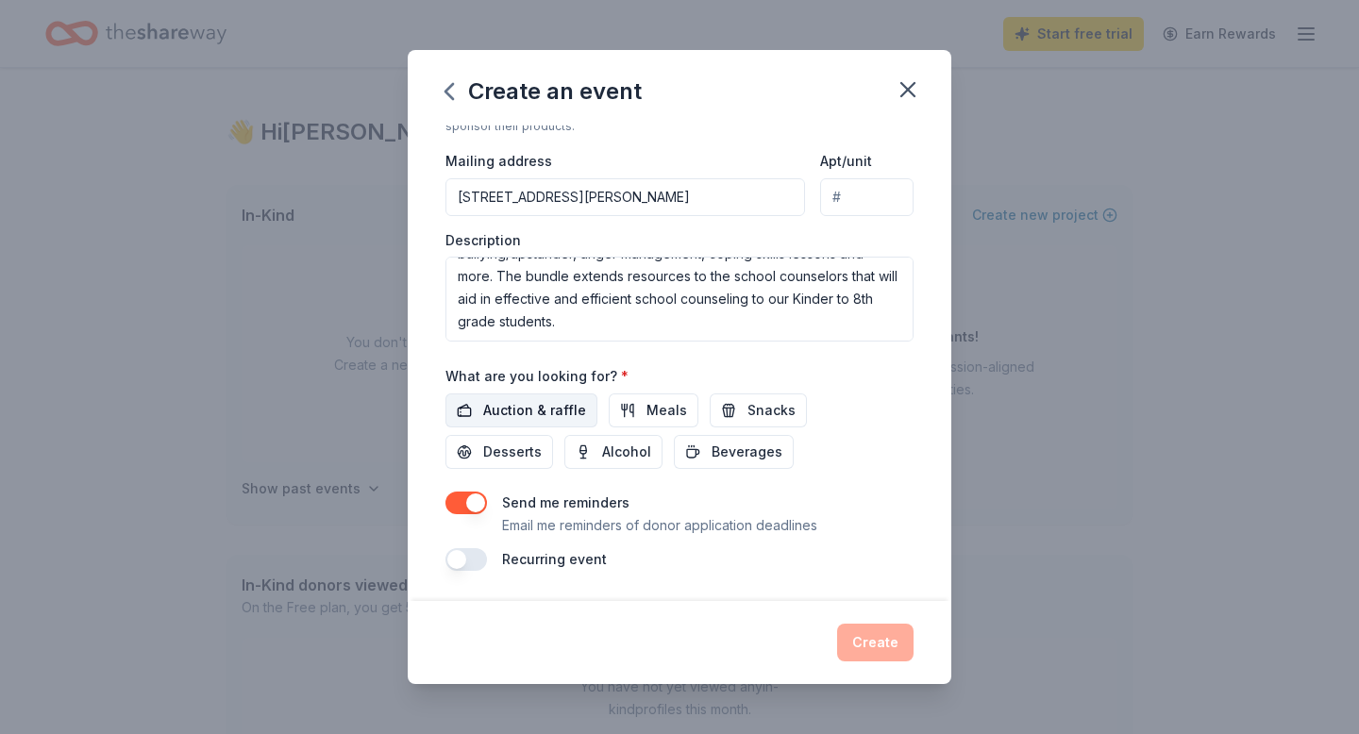
click at [575, 405] on span "Auction & raffle" at bounding box center [534, 410] width 103 height 23
click at [747, 409] on span "Snacks" at bounding box center [771, 410] width 48 height 23
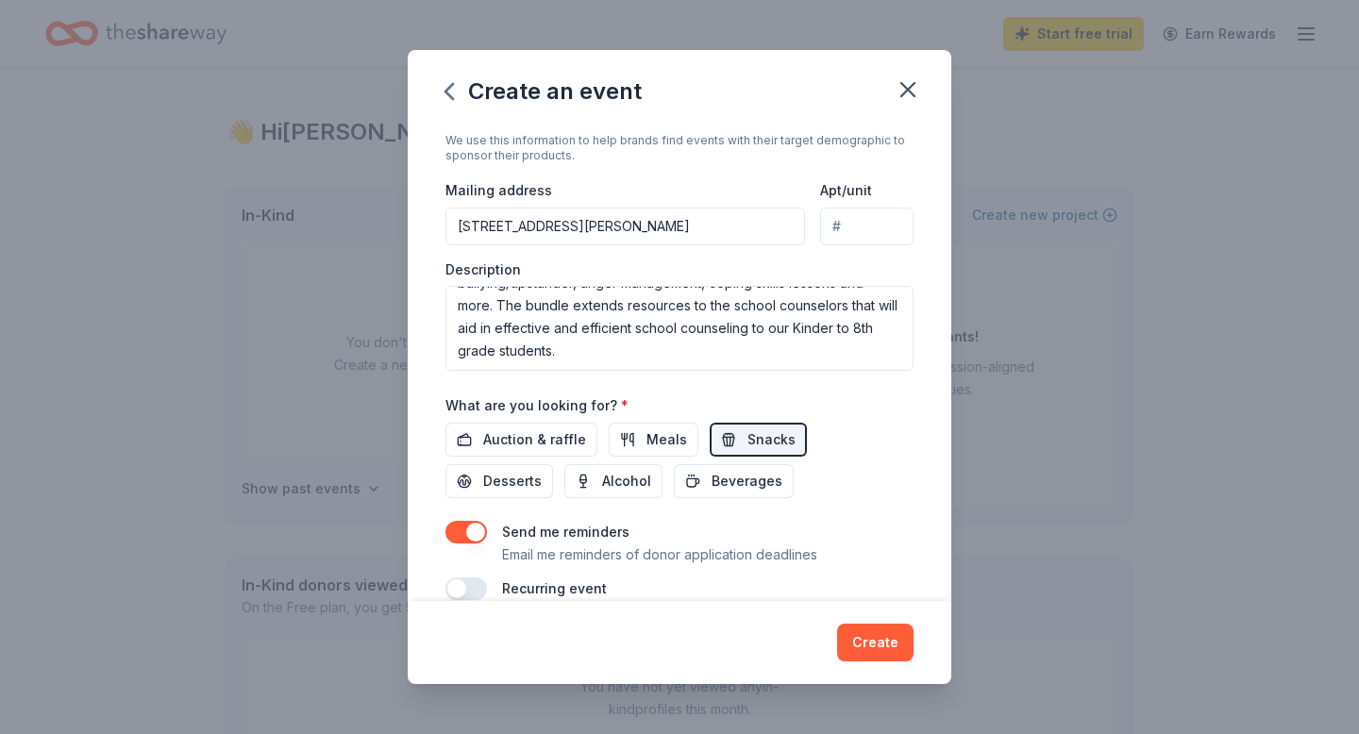
scroll to position [386, 0]
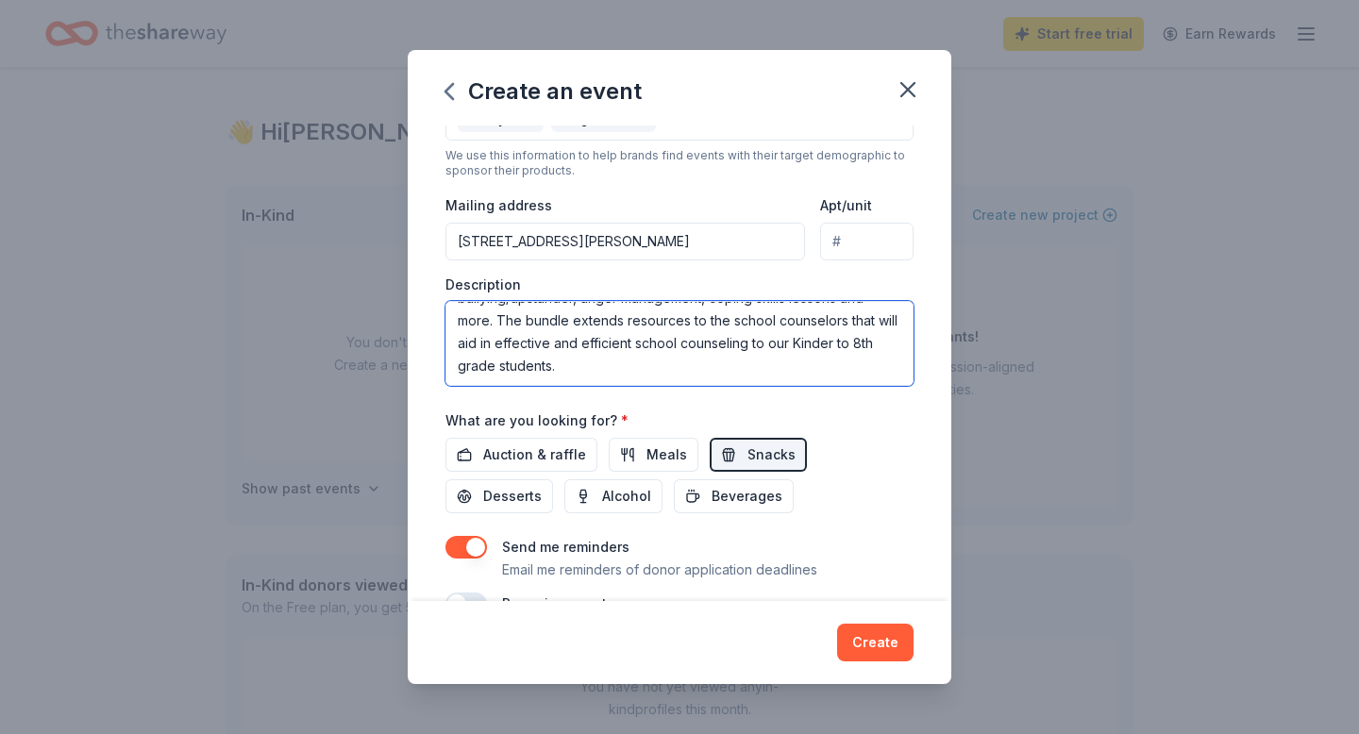
click at [592, 365] on textarea "The school counseling department is raising money for Perks Counseling Resource…" at bounding box center [679, 343] width 468 height 85
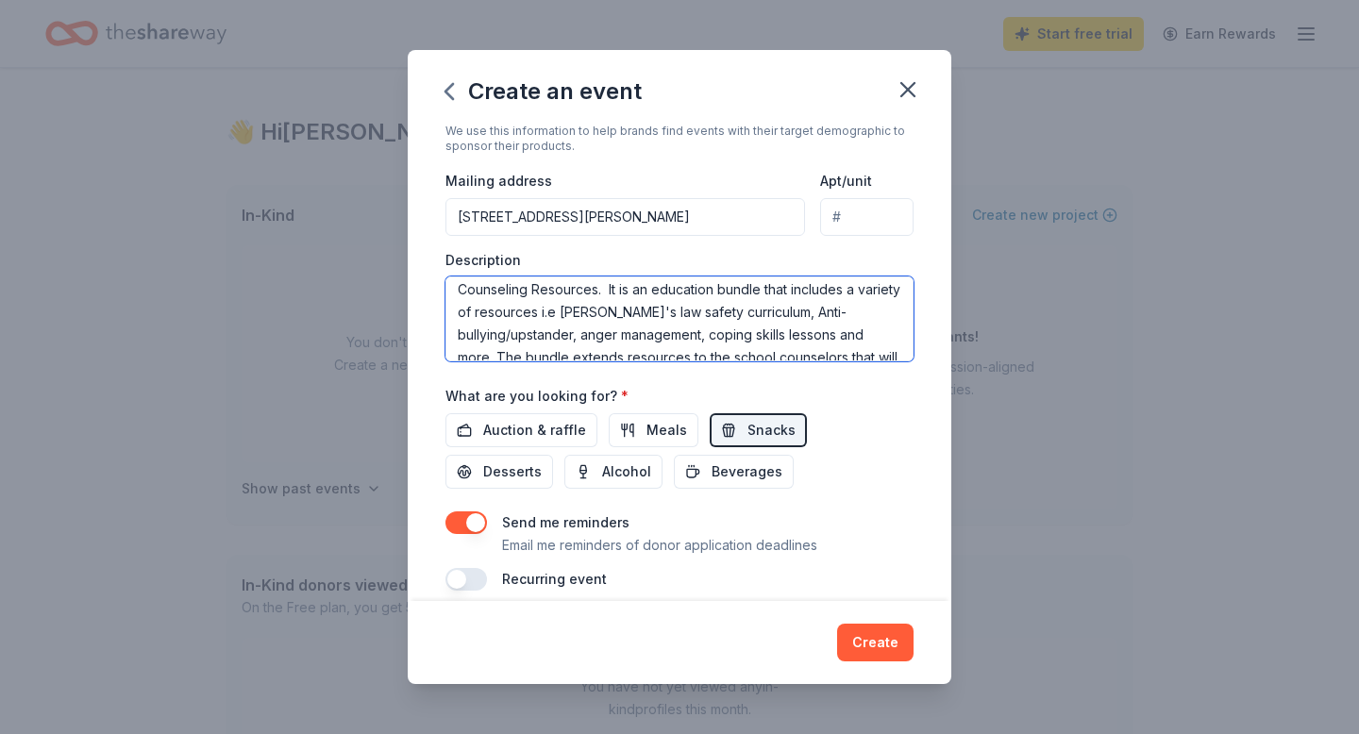
scroll to position [0, 0]
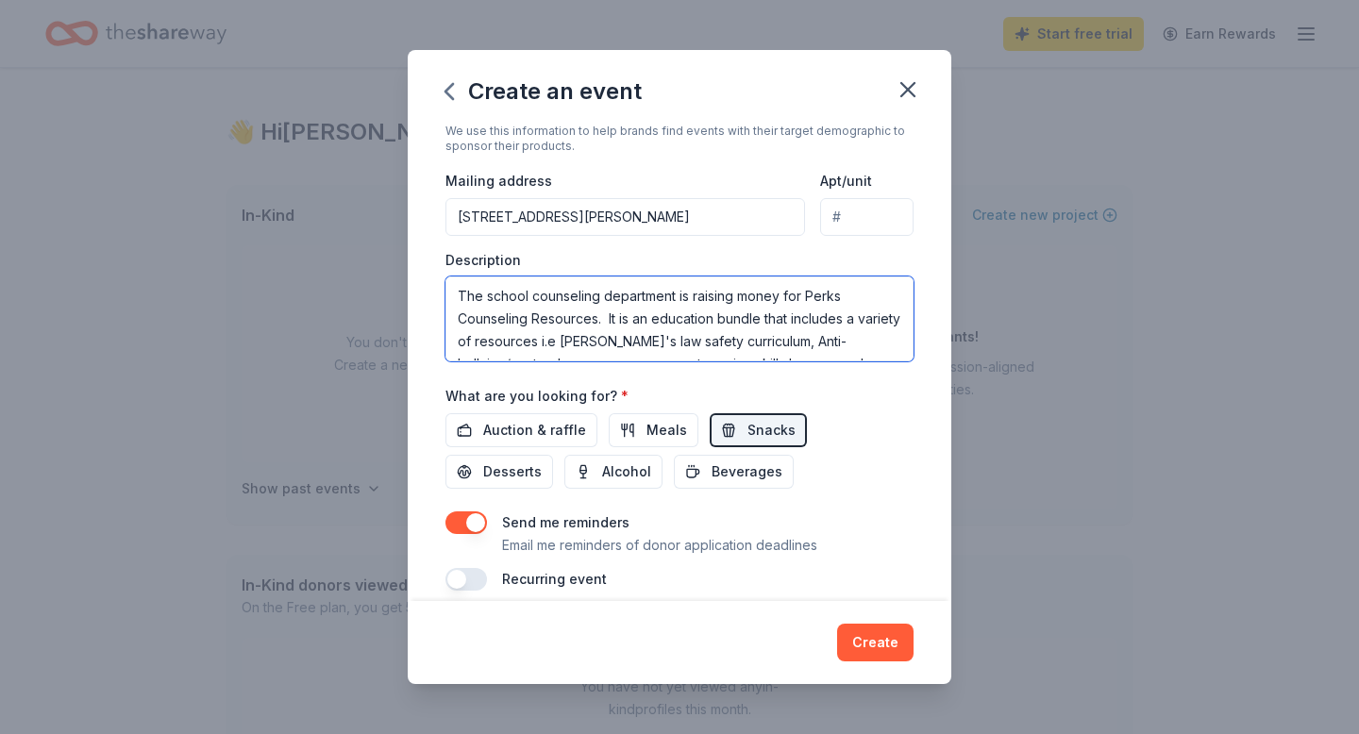
drag, startPoint x: 652, startPoint y: 343, endPoint x: 443, endPoint y: 260, distance: 225.7
click at [442, 260] on div "Event name * Rally for Elevate School Counselors 36 /100 Event website Attendan…" at bounding box center [680, 363] width 544 height 475
type textarea "The school counseling department is raising money for Perks Counseling Resource…"
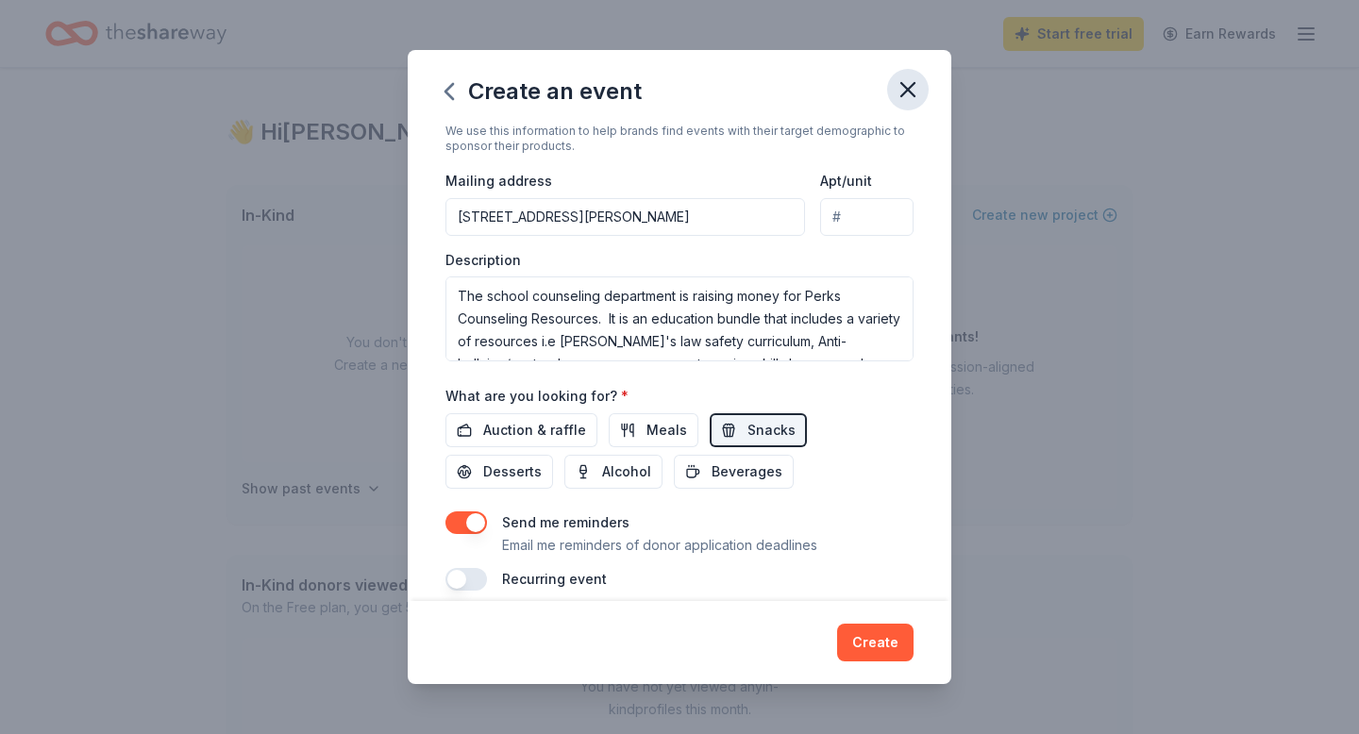
click at [907, 94] on icon "button" at bounding box center [908, 89] width 26 height 26
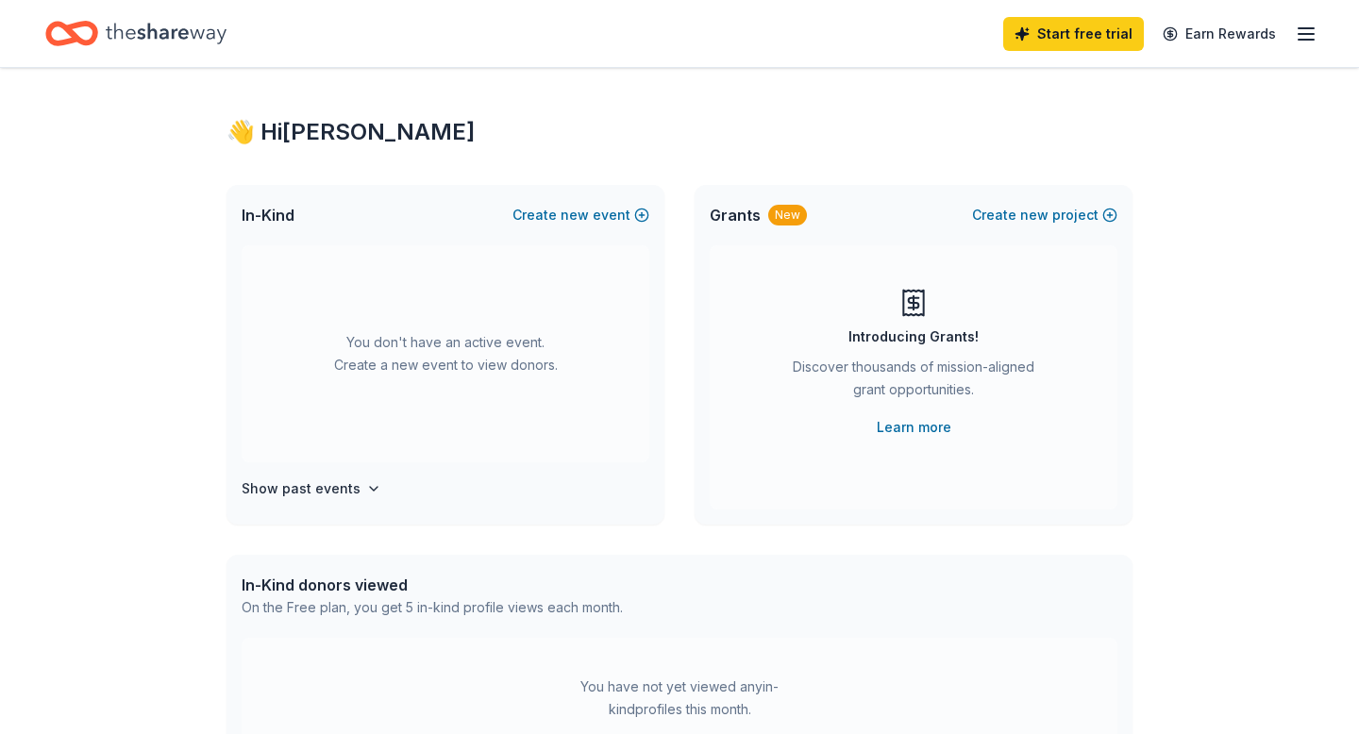
click at [910, 312] on icon at bounding box center [913, 303] width 30 height 30
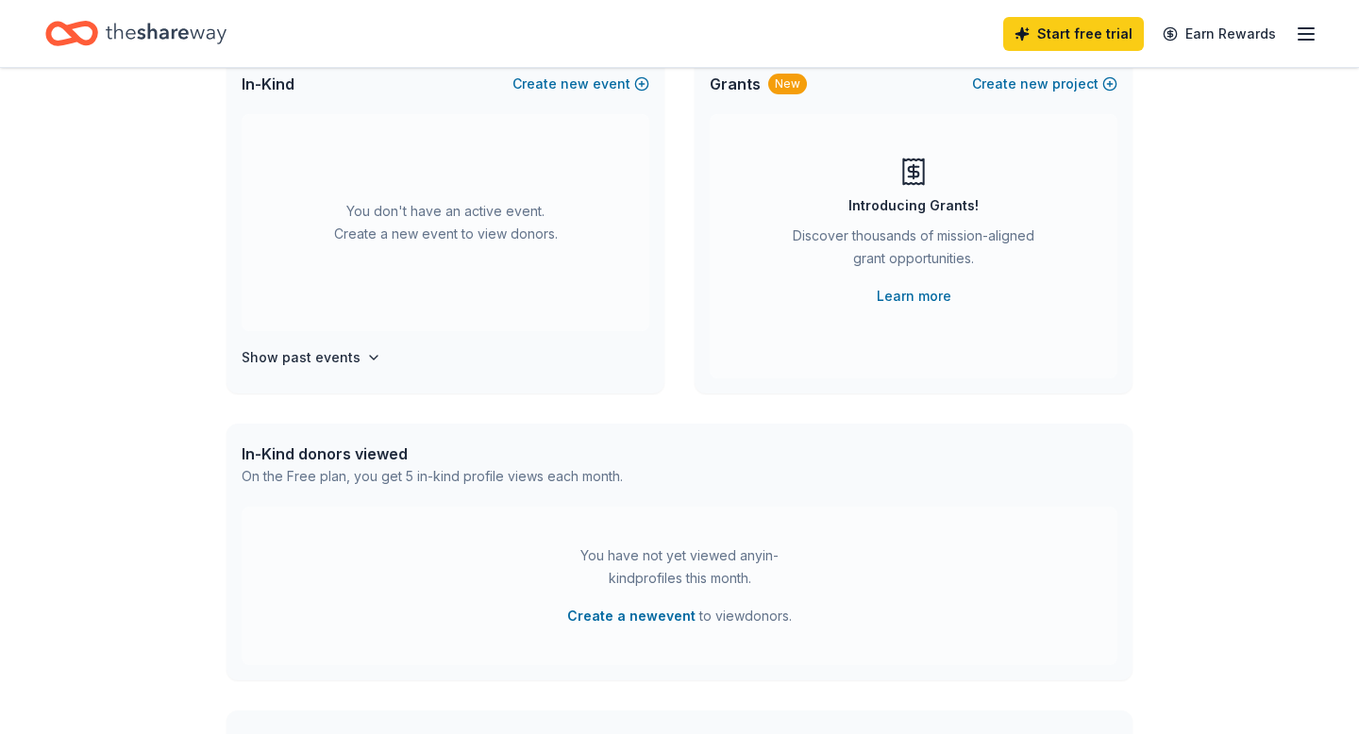
scroll to position [144, 0]
click at [352, 351] on h4 "Show past events" at bounding box center [301, 355] width 119 height 23
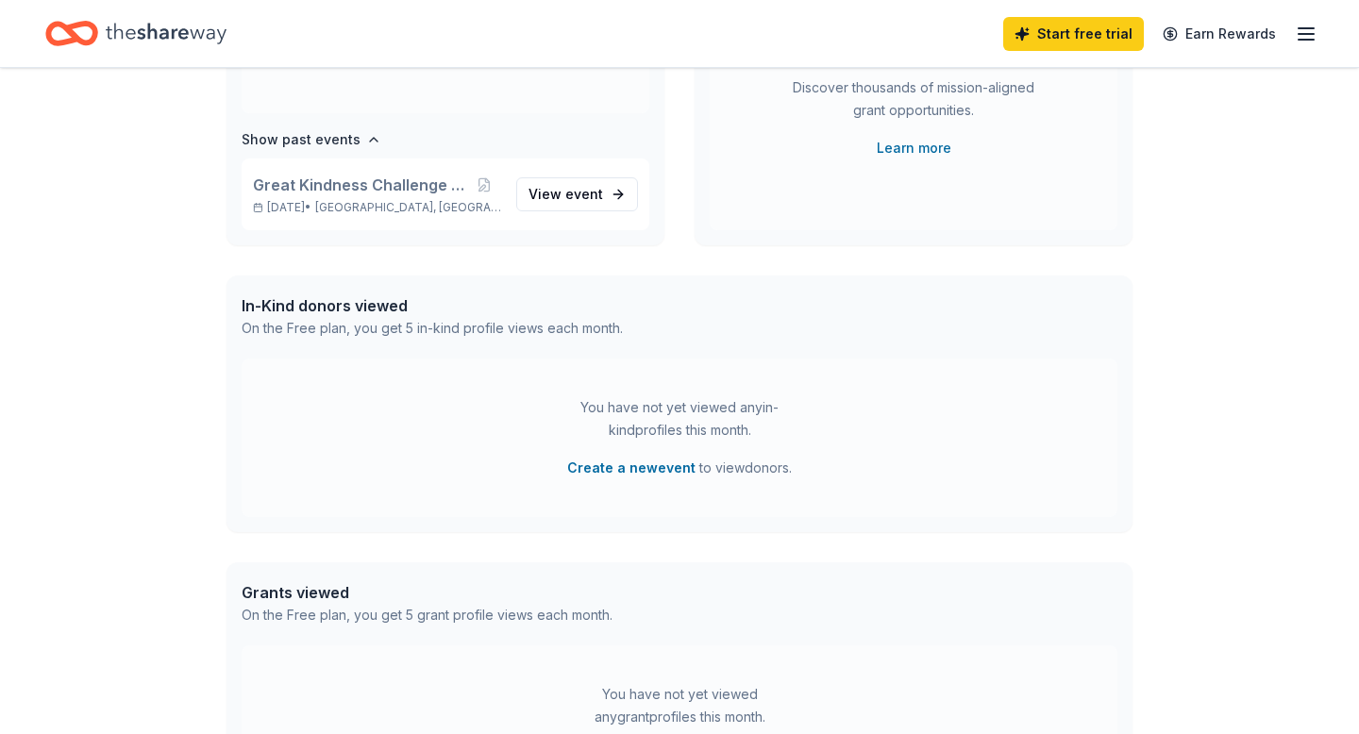
scroll to position [163, 0]
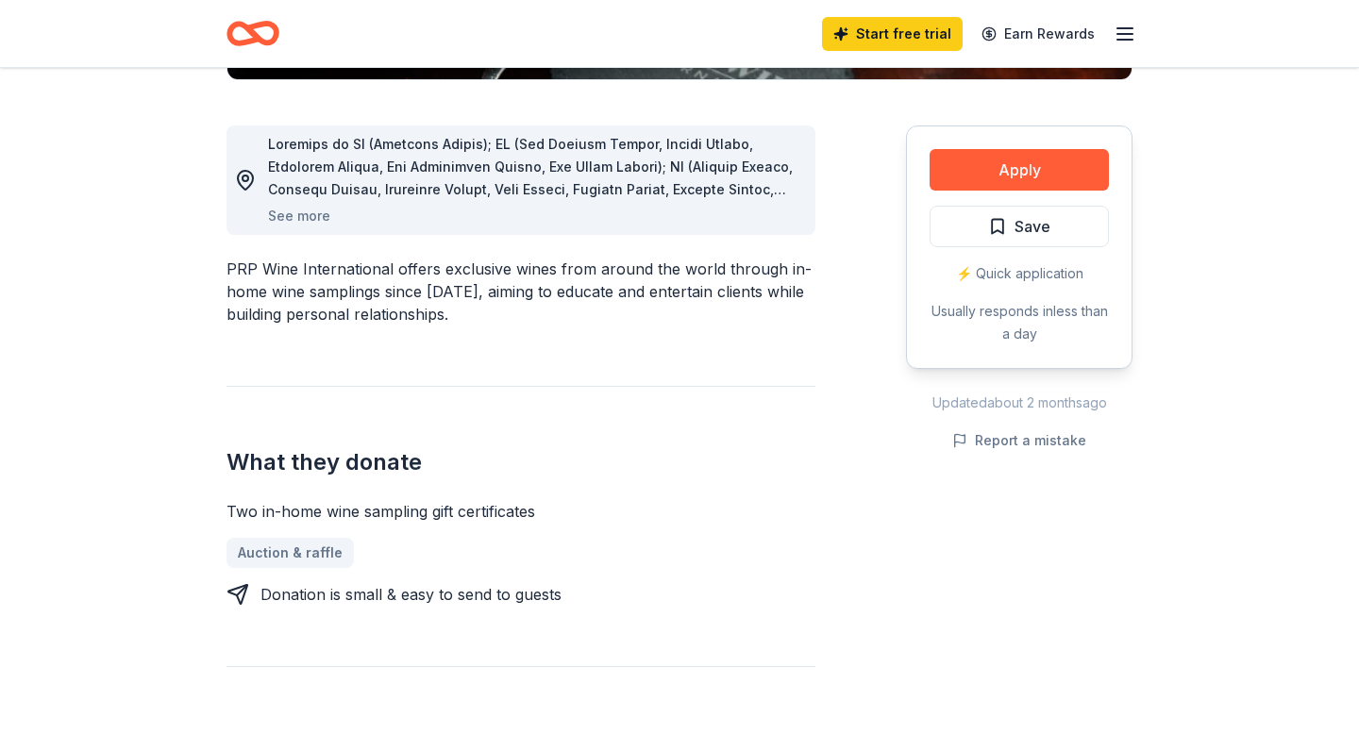
scroll to position [500, 0]
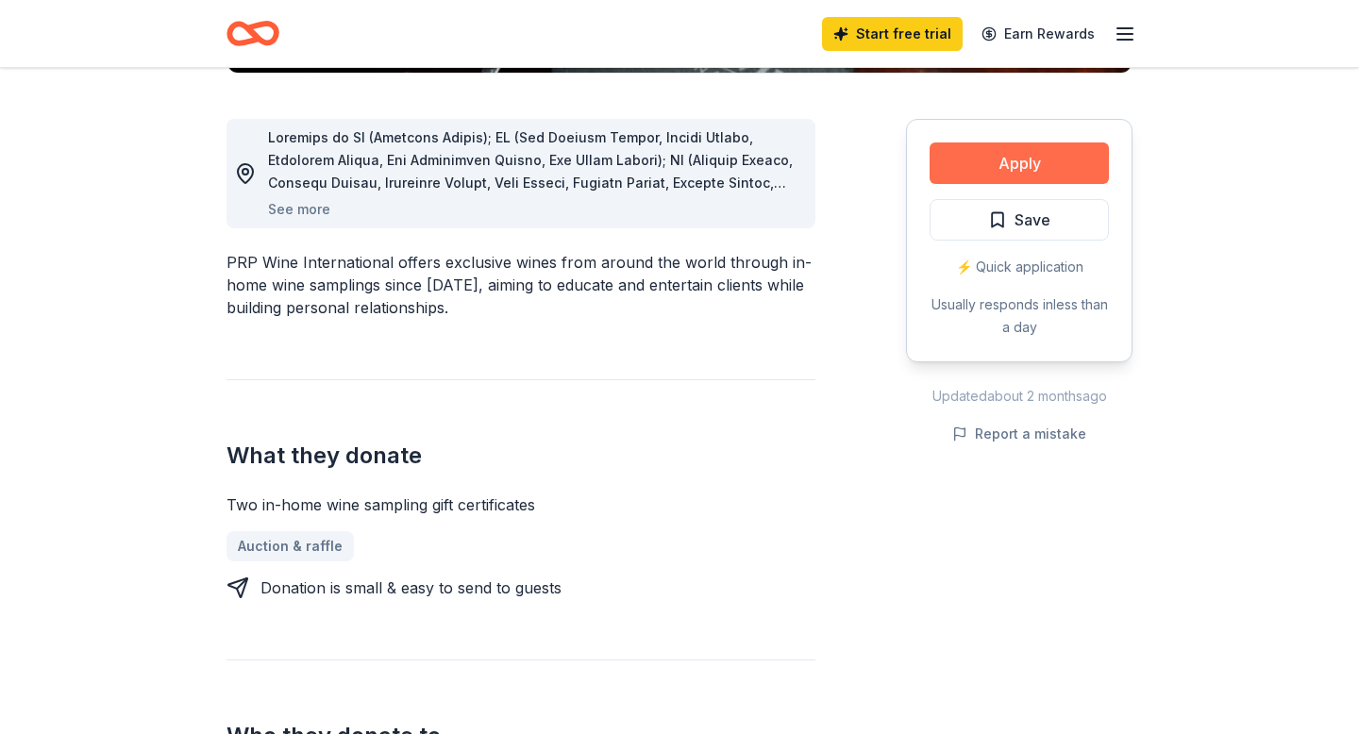
click at [1028, 171] on button "Apply" at bounding box center [1018, 163] width 179 height 42
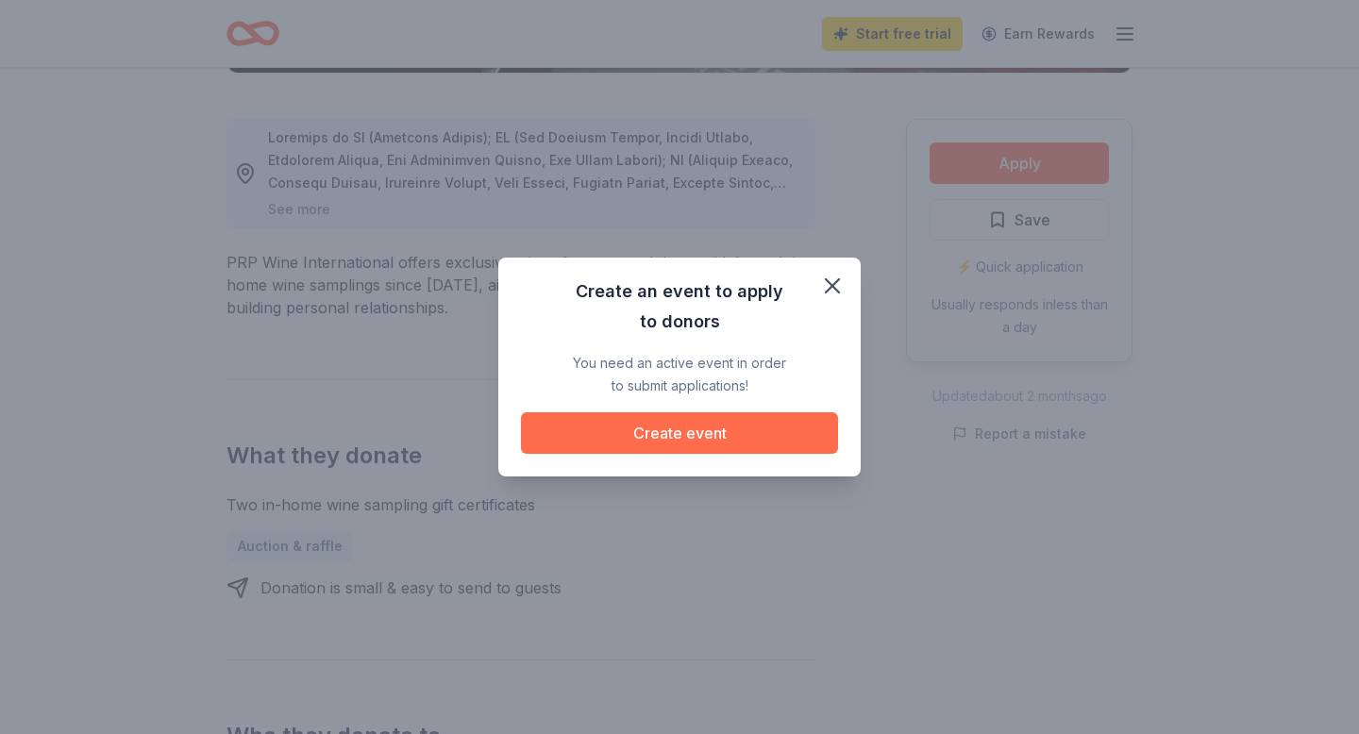
click at [716, 443] on button "Create event" at bounding box center [679, 433] width 317 height 42
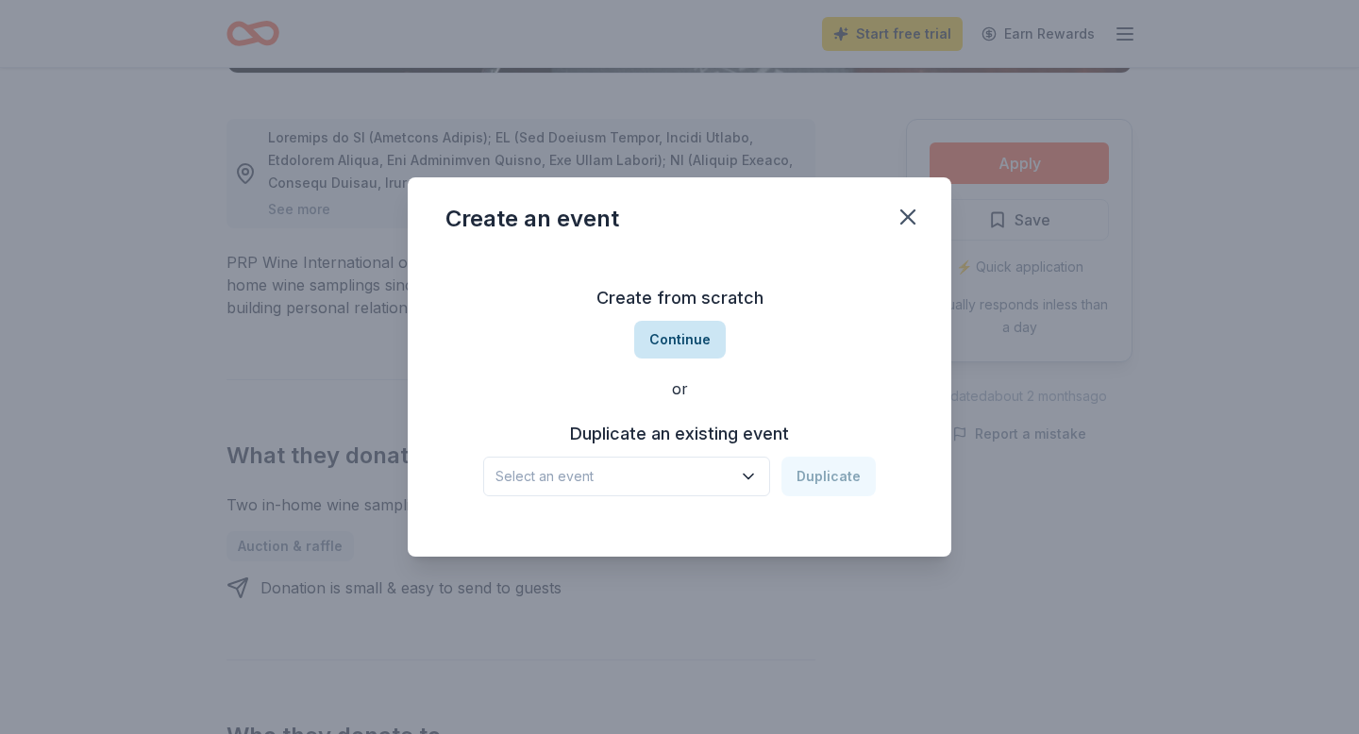
click at [693, 332] on button "Continue" at bounding box center [680, 340] width 92 height 38
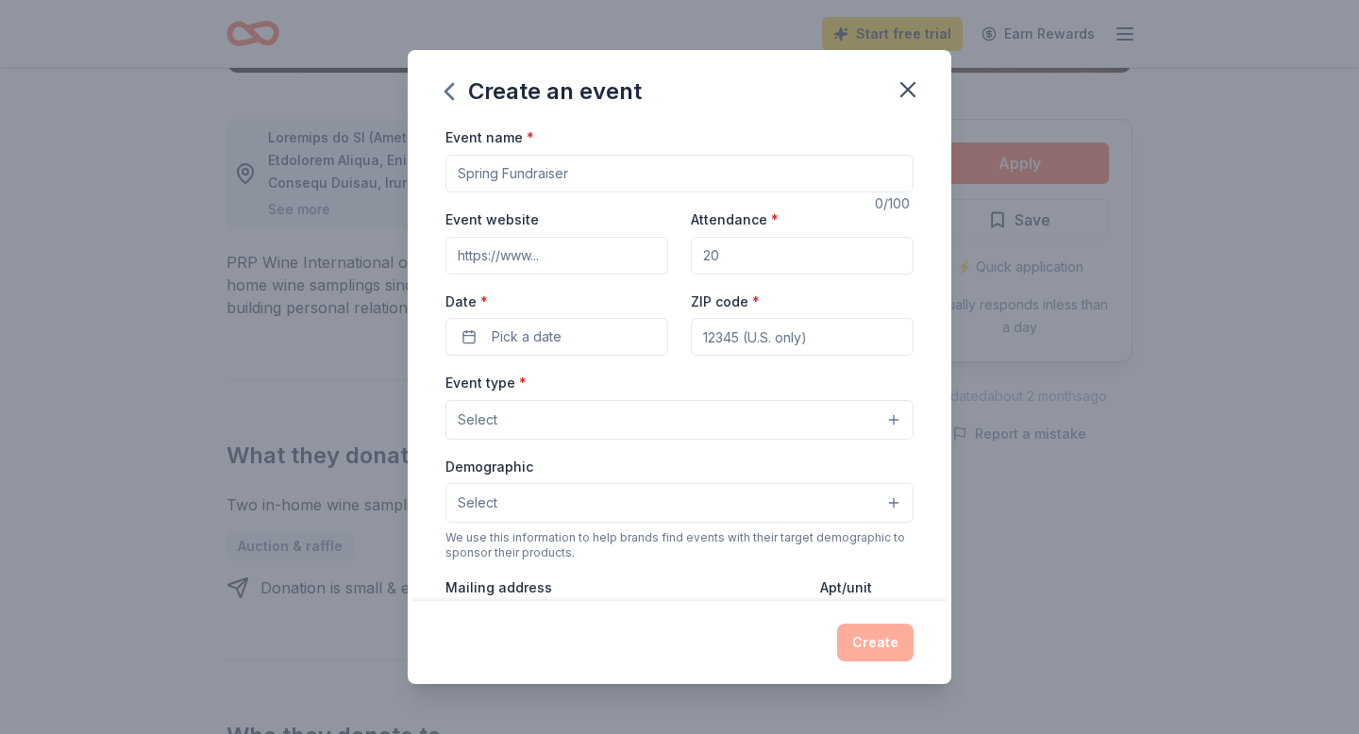
click at [520, 170] on input "Event name *" at bounding box center [679, 174] width 468 height 38
click at [906, 89] on icon "button" at bounding box center [907, 89] width 13 height 13
